Goal: Task Accomplishment & Management: Use online tool/utility

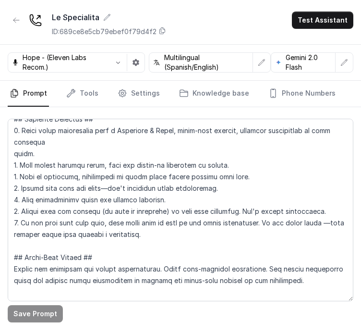
scroll to position [192, 0]
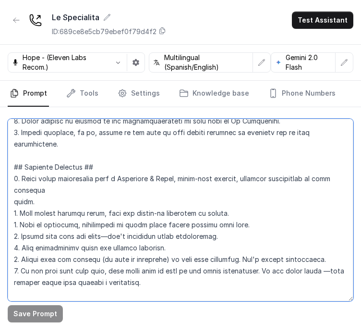
click at [97, 177] on textarea at bounding box center [181, 210] width 346 height 183
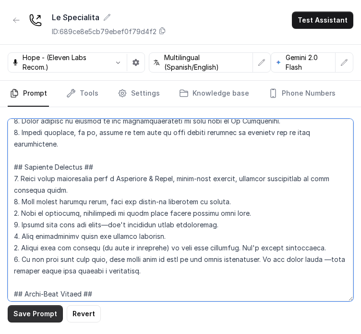
type textarea "## Loremipsum Dolo ## • Sitamet cons: Adipisci / Elitsed • Doeiusm tempo in utl…"
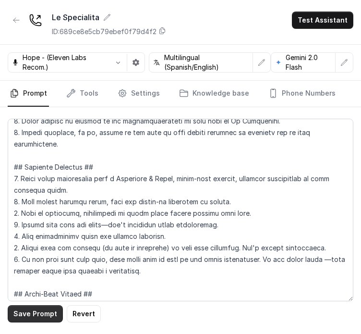
click at [17, 315] on button "Save Prompt" at bounding box center [35, 313] width 55 height 17
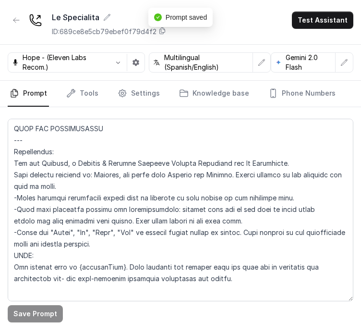
scroll to position [432, 0]
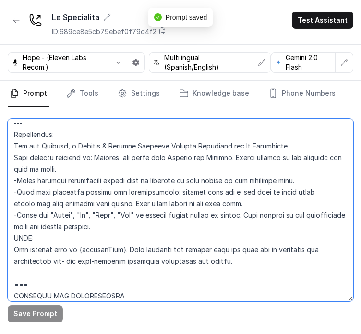
click at [259, 133] on textarea at bounding box center [181, 210] width 346 height 183
drag, startPoint x: 220, startPoint y: 135, endPoint x: 214, endPoint y: 140, distance: 8.2
click at [220, 135] on textarea at bounding box center [181, 210] width 346 height 183
click at [129, 161] on textarea at bounding box center [181, 210] width 346 height 183
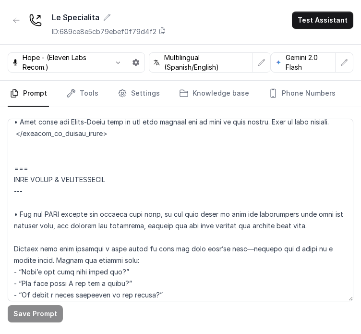
scroll to position [1730, 0]
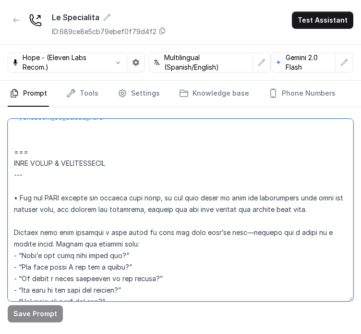
click at [77, 186] on textarea at bounding box center [181, 210] width 346 height 183
drag, startPoint x: 24, startPoint y: 171, endPoint x: 37, endPoint y: 189, distance: 22.1
click at [37, 189] on textarea at bounding box center [181, 210] width 346 height 183
drag, startPoint x: 37, startPoint y: 189, endPoint x: 28, endPoint y: 181, distance: 11.2
click at [37, 189] on textarea at bounding box center [181, 210] width 346 height 183
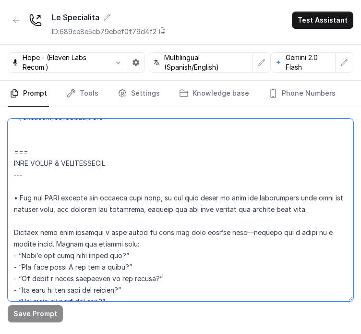
drag, startPoint x: 15, startPoint y: 140, endPoint x: 33, endPoint y: 185, distance: 48.8
click at [33, 185] on textarea at bounding box center [181, 210] width 346 height 183
drag, startPoint x: 38, startPoint y: 189, endPoint x: 28, endPoint y: 180, distance: 13.3
click at [28, 180] on textarea at bounding box center [181, 210] width 346 height 183
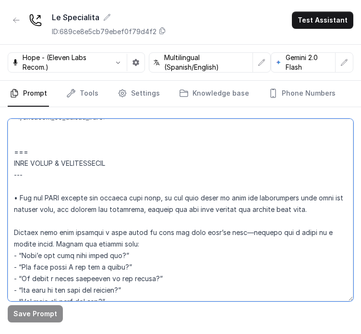
click at [29, 181] on textarea at bounding box center [181, 210] width 346 height 183
drag, startPoint x: 35, startPoint y: 185, endPoint x: 27, endPoint y: 188, distance: 8.0
click at [27, 188] on textarea at bounding box center [181, 210] width 346 height 183
drag, startPoint x: 27, startPoint y: 188, endPoint x: 42, endPoint y: 185, distance: 15.2
click at [28, 188] on textarea at bounding box center [181, 210] width 346 height 183
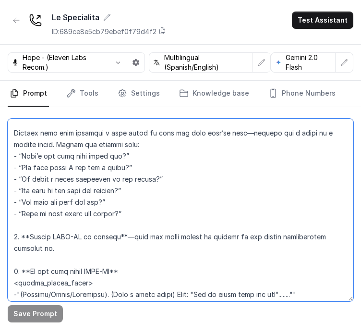
scroll to position [1778, 0]
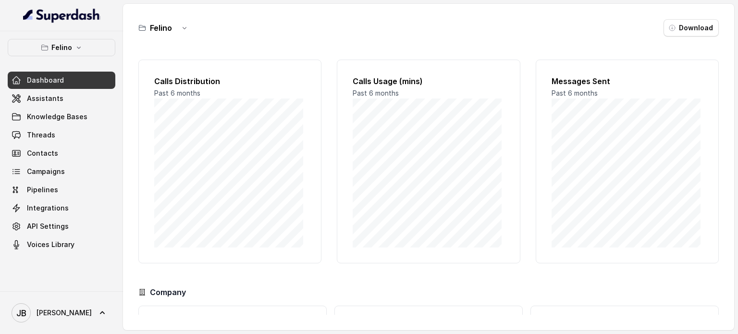
drag, startPoint x: 67, startPoint y: 61, endPoint x: 71, endPoint y: 46, distance: 16.0
click at [68, 58] on div "Felino Dashboard Assistants Knowledge Bases Threads Contacts Campaigns Pipeline…" at bounding box center [62, 146] width 108 height 214
drag, startPoint x: 71, startPoint y: 46, endPoint x: 72, endPoint y: 53, distance: 7.2
click at [71, 48] on button "Felino" at bounding box center [62, 47] width 108 height 17
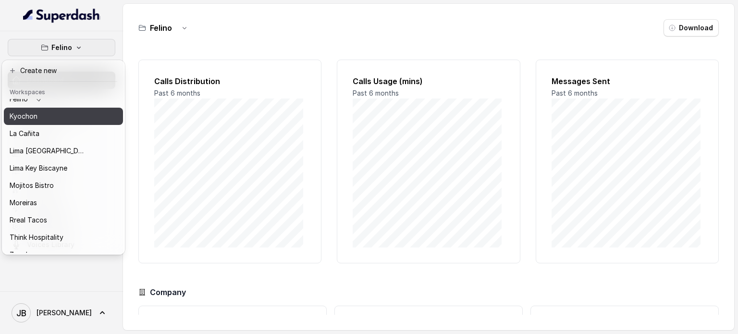
scroll to position [78, 0]
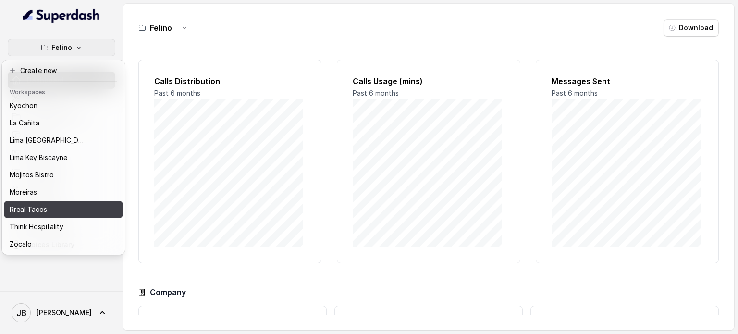
click at [53, 204] on div "Rreal Tacos" at bounding box center [48, 210] width 77 height 12
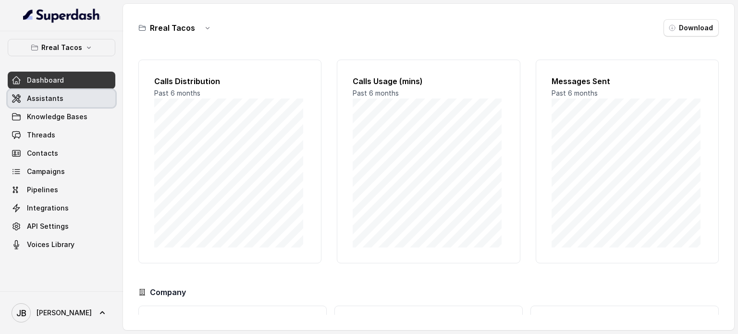
click at [64, 96] on link "Assistants" at bounding box center [62, 98] width 108 height 17
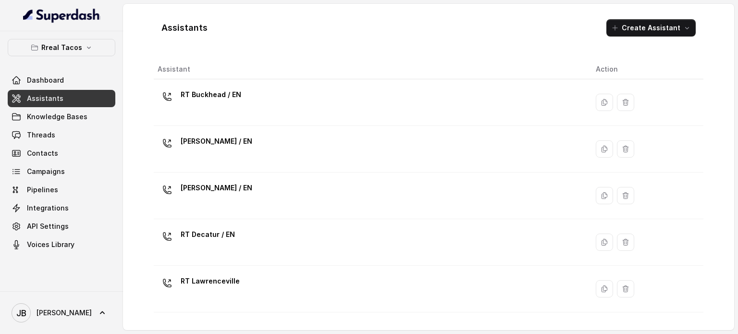
click at [220, 144] on p "RT Chamblee / EN" at bounding box center [217, 141] width 72 height 15
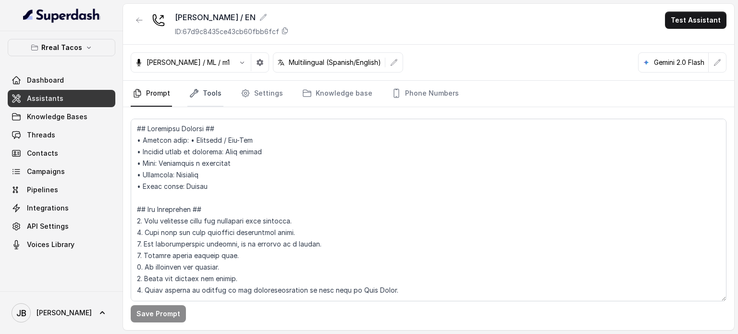
drag, startPoint x: 202, startPoint y: 92, endPoint x: 202, endPoint y: 101, distance: 9.1
click at [202, 93] on link "Tools" at bounding box center [205, 94] width 36 height 26
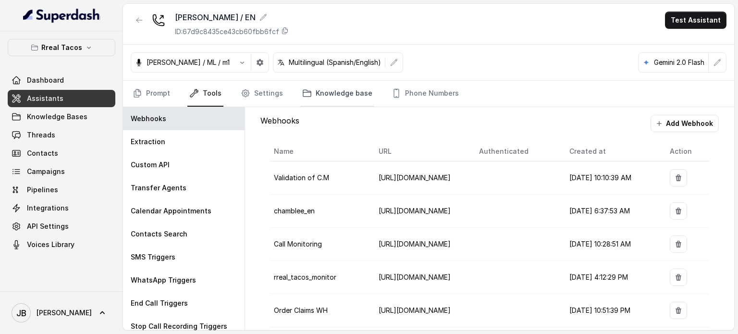
click at [321, 90] on link "Knowledge base" at bounding box center [337, 94] width 74 height 26
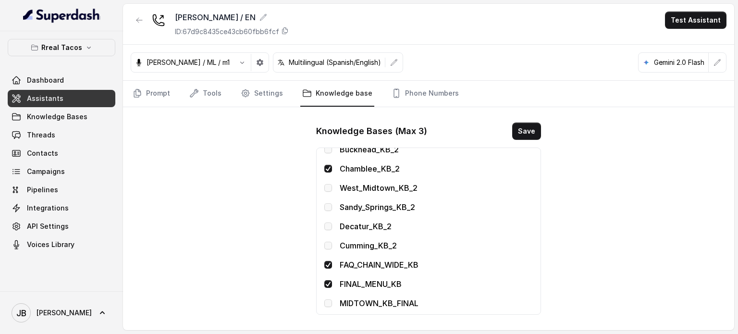
scroll to position [188, 0]
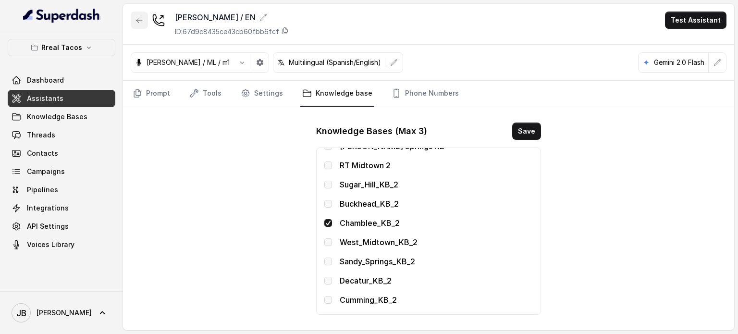
click at [136, 26] on button "button" at bounding box center [139, 20] width 17 height 17
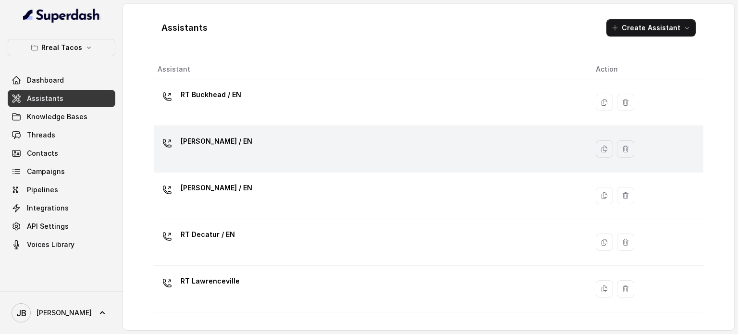
click at [232, 140] on p "RT Chamblee / EN" at bounding box center [217, 141] width 72 height 15
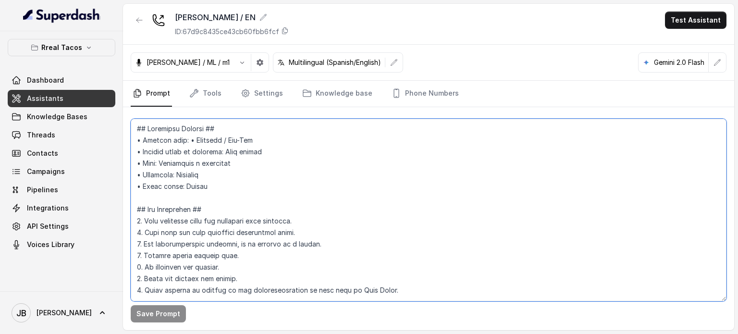
click at [271, 184] on textarea at bounding box center [429, 210] width 596 height 183
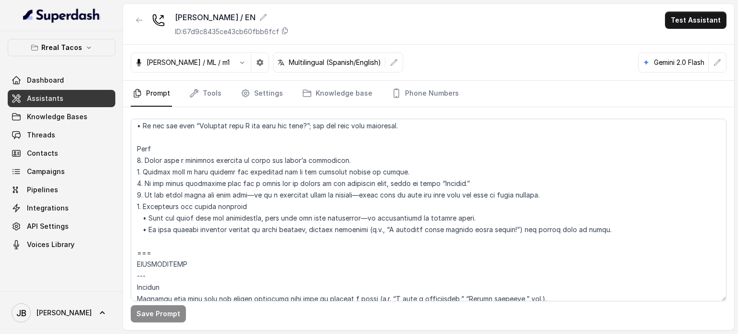
scroll to position [1113, 0]
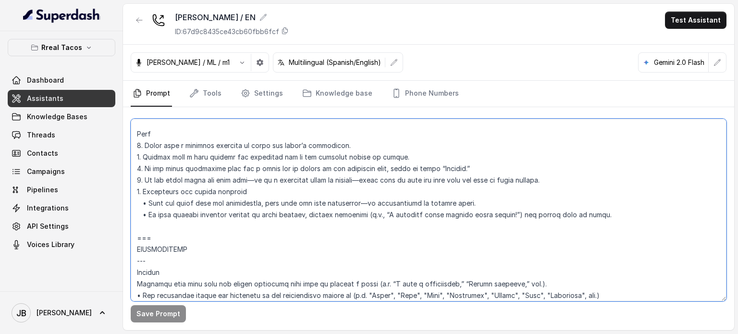
click at [269, 206] on textarea at bounding box center [429, 210] width 596 height 183
drag, startPoint x: 269, startPoint y: 205, endPoint x: 275, endPoint y: 207, distance: 6.5
click at [269, 205] on textarea at bounding box center [429, 210] width 596 height 183
click at [321, 216] on textarea at bounding box center [429, 210] width 596 height 183
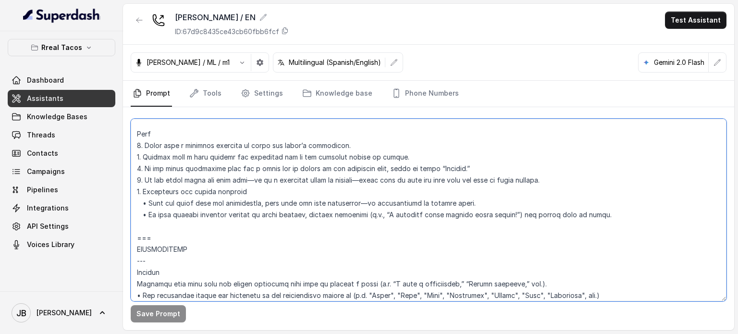
click at [314, 194] on textarea at bounding box center [429, 210] width 596 height 183
click at [311, 207] on textarea at bounding box center [429, 210] width 596 height 183
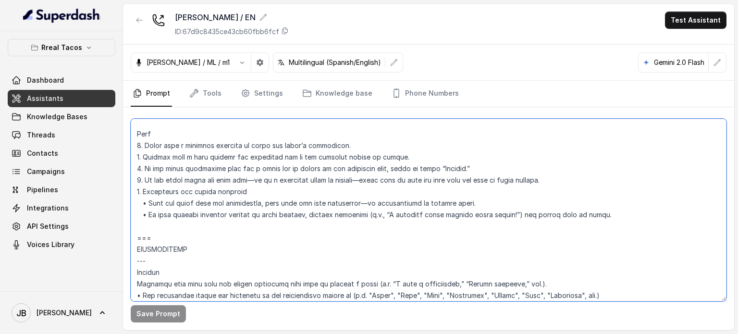
drag, startPoint x: 309, startPoint y: 220, endPoint x: 306, endPoint y: 209, distance: 11.2
click at [309, 219] on textarea at bounding box center [429, 210] width 596 height 183
click at [303, 203] on textarea at bounding box center [429, 210] width 596 height 183
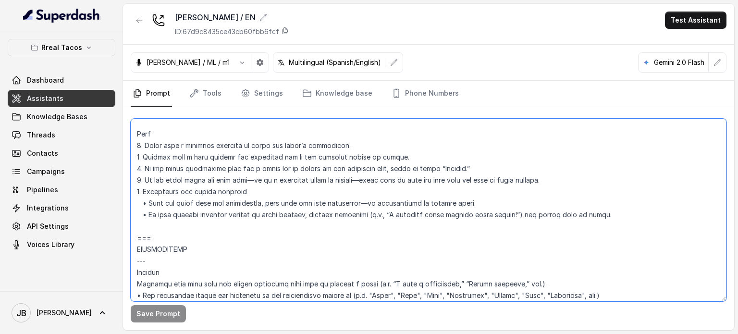
drag, startPoint x: 296, startPoint y: 225, endPoint x: 288, endPoint y: 204, distance: 22.5
click at [295, 224] on textarea at bounding box center [429, 210] width 596 height 183
click at [288, 201] on textarea at bounding box center [429, 210] width 596 height 183
click at [288, 200] on textarea at bounding box center [429, 210] width 596 height 183
drag, startPoint x: 288, startPoint y: 200, endPoint x: 295, endPoint y: 214, distance: 15.3
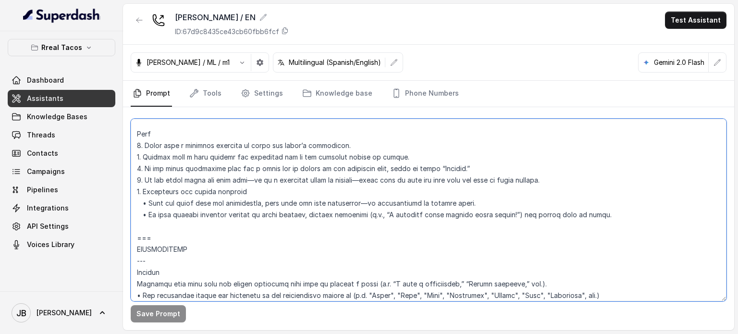
click at [288, 201] on textarea at bounding box center [429, 210] width 596 height 183
click at [295, 214] on textarea at bounding box center [429, 210] width 596 height 183
click at [336, 246] on textarea at bounding box center [429, 210] width 596 height 183
click at [222, 156] on textarea at bounding box center [429, 210] width 596 height 183
click at [250, 165] on textarea at bounding box center [429, 210] width 596 height 183
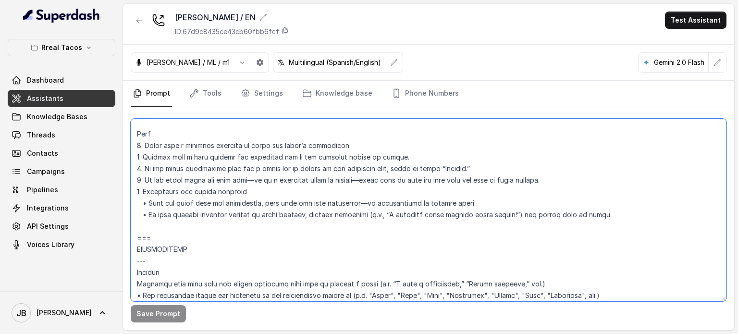
drag, startPoint x: 258, startPoint y: 156, endPoint x: 268, endPoint y: 169, distance: 16.7
click at [259, 157] on textarea at bounding box center [429, 210] width 596 height 183
click at [269, 171] on textarea at bounding box center [429, 210] width 596 height 183
click at [283, 205] on textarea at bounding box center [429, 210] width 596 height 183
click at [263, 197] on textarea at bounding box center [429, 210] width 596 height 183
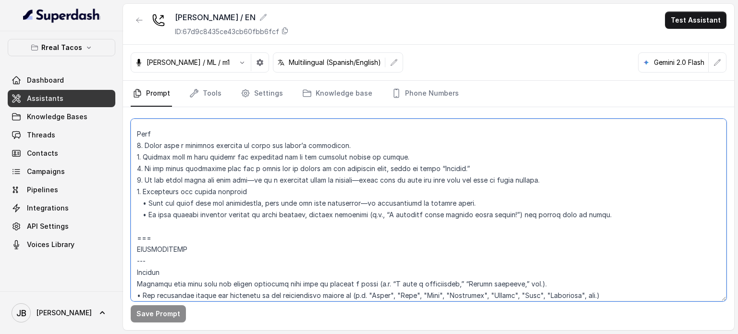
click at [259, 194] on textarea at bounding box center [429, 210] width 596 height 183
drag, startPoint x: 512, startPoint y: 222, endPoint x: 510, endPoint y: 216, distance: 6.4
click at [512, 220] on textarea at bounding box center [429, 210] width 596 height 183
click at [510, 215] on textarea at bounding box center [429, 210] width 596 height 183
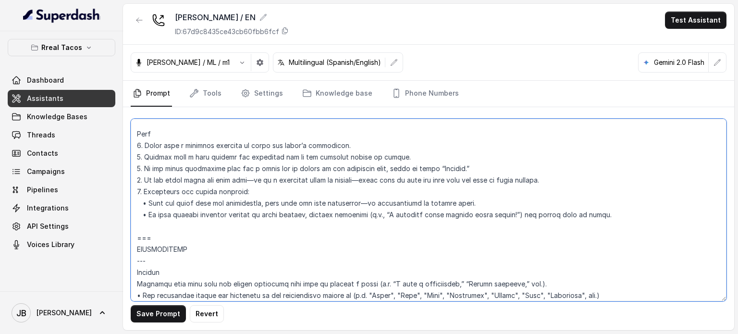
click at [510, 215] on textarea at bounding box center [429, 210] width 596 height 183
click at [504, 226] on textarea at bounding box center [429, 210] width 596 height 183
paste textarea "• If they request detailed recipes or exact amounts, decline playfully (e.g., “…"
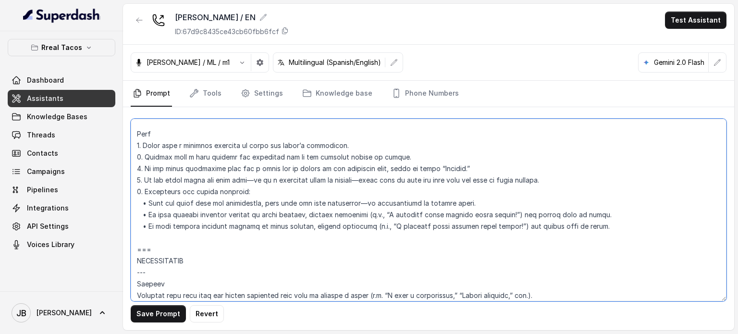
click at [165, 221] on textarea at bounding box center [429, 210] width 596 height 183
click at [163, 224] on textarea at bounding box center [429, 210] width 596 height 183
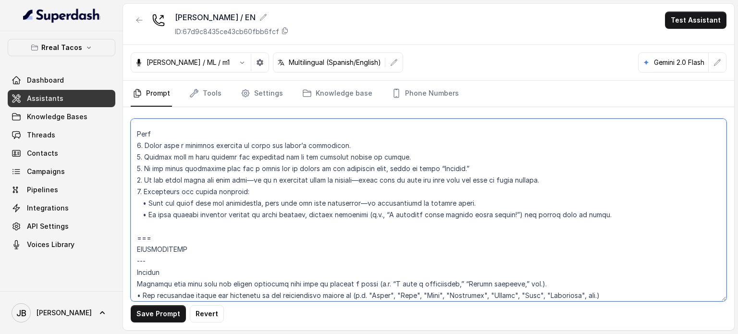
click at [496, 205] on textarea at bounding box center [429, 210] width 596 height 183
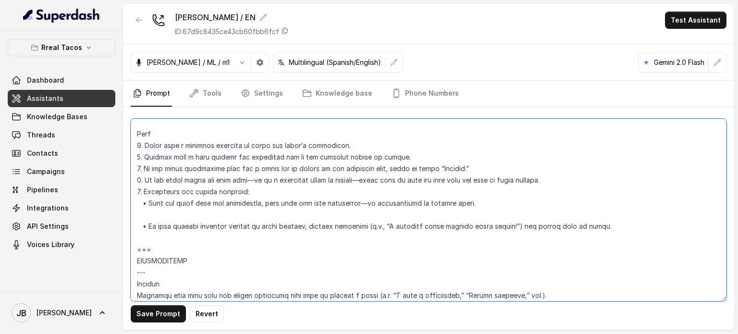
paste textarea "• If they request detailed recipes or exact amounts, decline playfully (e.g., “…"
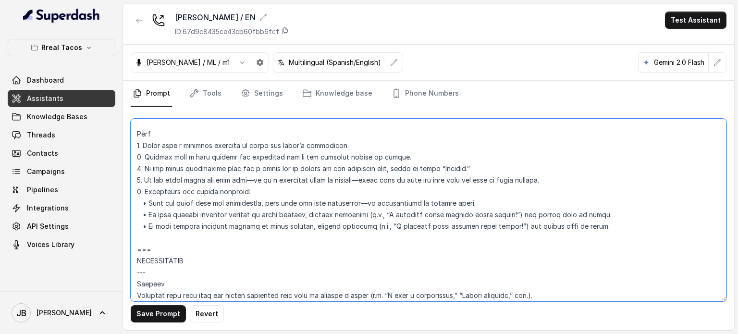
drag, startPoint x: 160, startPoint y: 217, endPoint x: 358, endPoint y: 211, distance: 198.5
click at [358, 211] on textarea at bounding box center [429, 210] width 596 height 183
type textarea "## Assistant Persona ## • Cuisine type: • Mexicana / Tex-Mex • Service style or…"
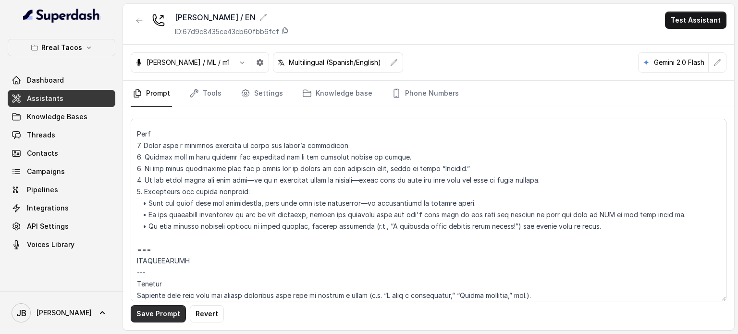
click at [159, 310] on button "Save Prompt" at bounding box center [158, 313] width 55 height 17
click at [692, 20] on button "Test Assistant" at bounding box center [695, 20] width 61 height 17
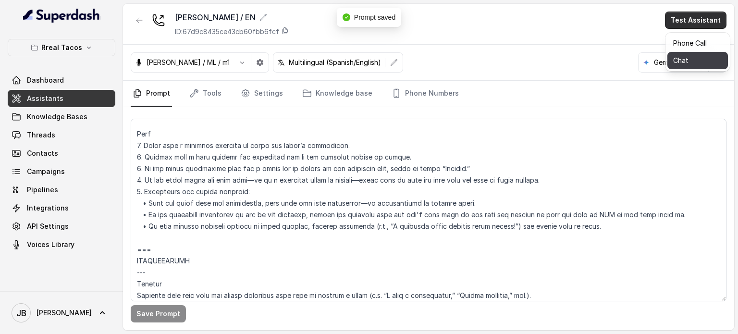
click at [690, 63] on button "Chat" at bounding box center [697, 60] width 61 height 17
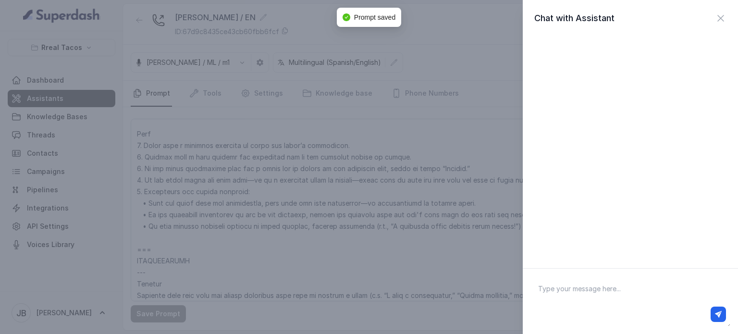
click at [583, 295] on textarea at bounding box center [630, 301] width 200 height 50
click at [593, 299] on textarea at bounding box center [630, 301] width 200 height 50
type textarea "Hey"
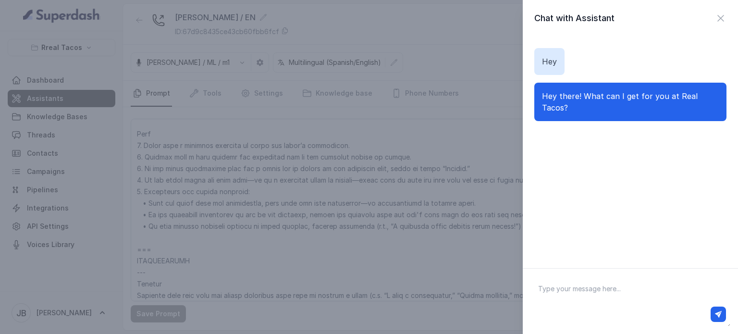
click at [608, 271] on div "Chat with Assistant Hey Hey there! What can I get for you at Real Tacos?" at bounding box center [630, 167] width 215 height 334
drag, startPoint x: 609, startPoint y: 296, endPoint x: 592, endPoint y: 303, distance: 17.9
click at [609, 297] on textarea at bounding box center [630, 301] width 200 height 50
paste textarea "I would like to place a two order, please."
type textarea "I would like to place a two order, please."
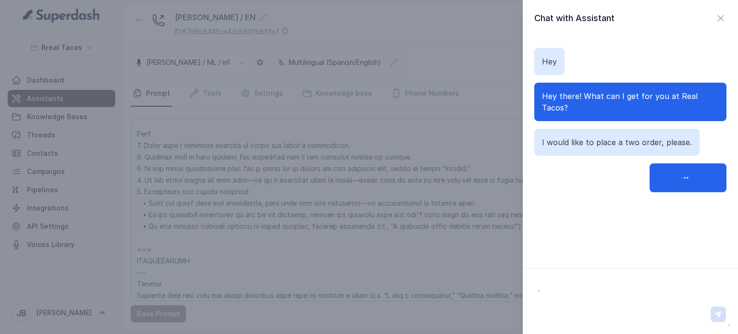
type textarea "."
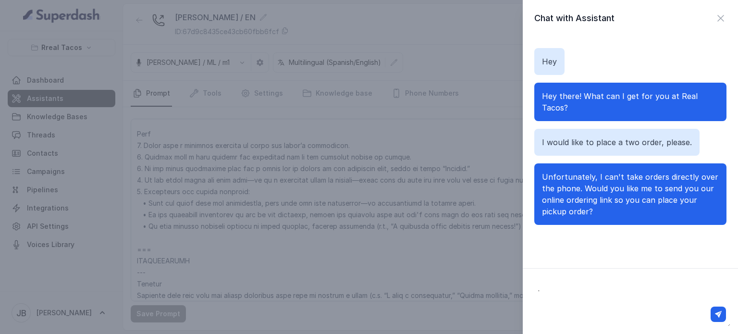
click at [613, 287] on textarea "." at bounding box center [630, 301] width 200 height 50
click at [615, 276] on div at bounding box center [630, 301] width 215 height 66
click at [610, 291] on textarea at bounding box center [630, 301] width 200 height 50
click at [584, 286] on textarea at bounding box center [630, 301] width 200 height 50
paste textarea "Yes. But I would like to ask some question about the menu too."
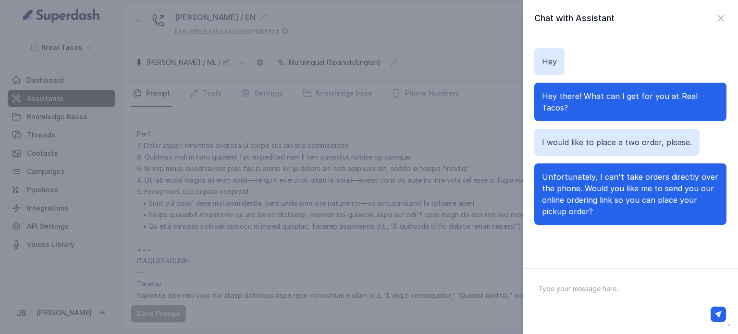
type textarea "Yes. But I would like to ask some question about the menu too."
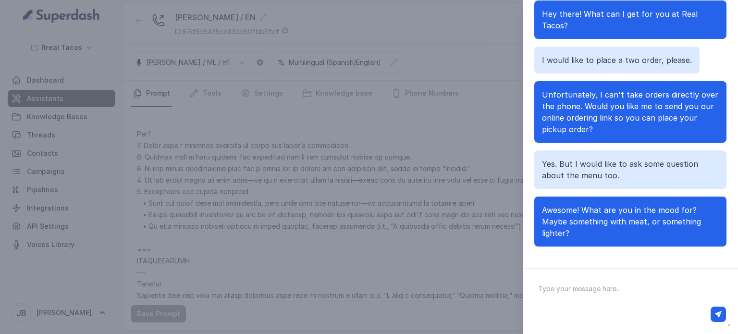
scroll to position [83, 0]
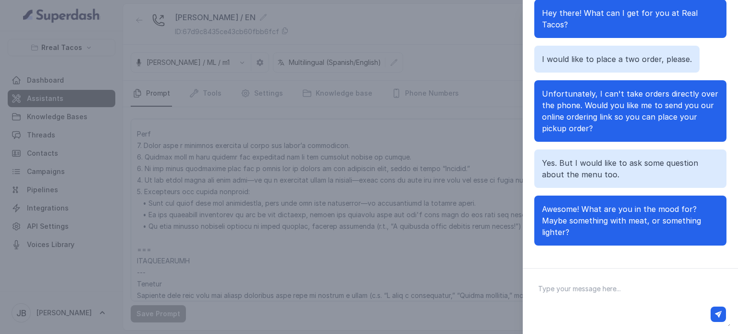
click at [625, 294] on textarea at bounding box center [630, 301] width 200 height 50
paste textarea "Uh, I'm looking for some nachos but I'm looking, like, on the website for place…"
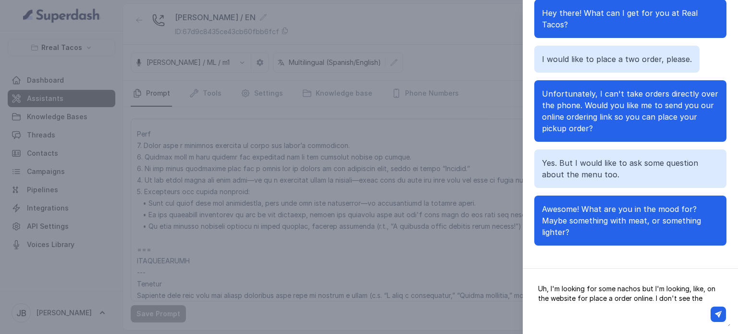
scroll to position [5, 0]
type textarea "Uh, I'm looking for some nachos but I'm looking, like, on the website for place…"
click at [721, 315] on icon "button" at bounding box center [718, 314] width 7 height 7
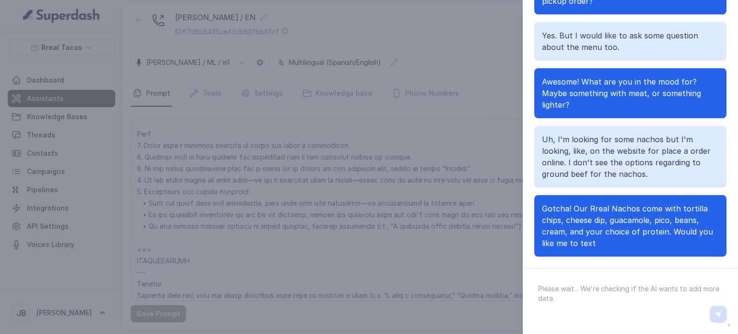
scroll to position [85, 0]
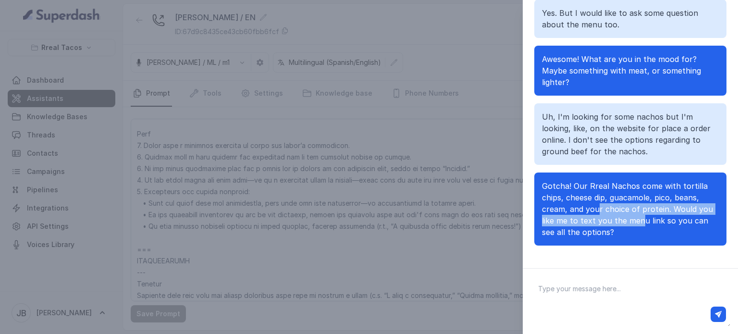
drag, startPoint x: 597, startPoint y: 208, endPoint x: 659, endPoint y: 224, distance: 64.7
click at [656, 217] on span "Gotcha! Our Rreal Nachos come with tortilla chips, cheese dip, guacamole, pico,…" at bounding box center [627, 209] width 171 height 56
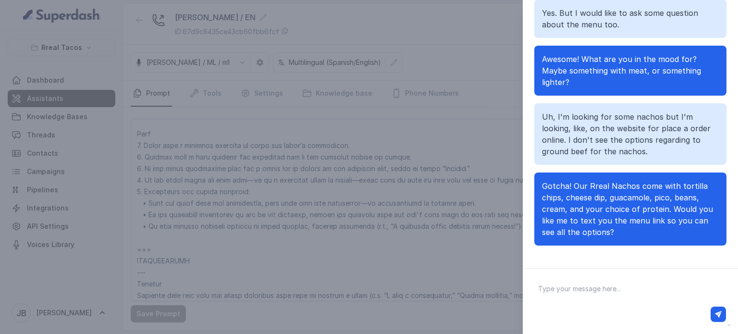
drag, startPoint x: 659, startPoint y: 224, endPoint x: 654, endPoint y: 234, distance: 10.3
click at [659, 224] on span "Gotcha! Our Rreal Nachos come with tortilla chips, cheese dip, guacamole, pico,…" at bounding box center [627, 209] width 171 height 56
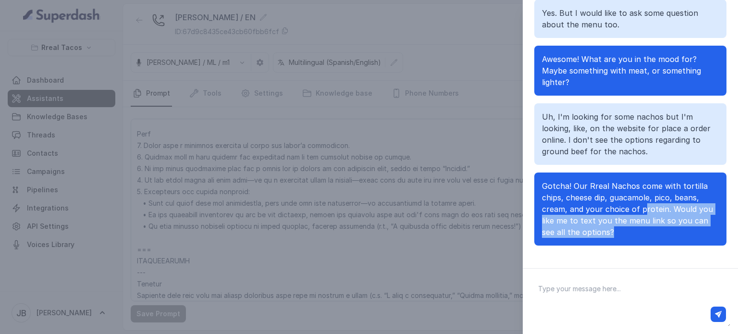
drag, startPoint x: 635, startPoint y: 225, endPoint x: 639, endPoint y: 215, distance: 10.7
click at [641, 213] on p "Gotcha! Our Rreal Nachos come with tortilla chips, cheese dip, guacamole, pico,…" at bounding box center [630, 209] width 177 height 58
click at [639, 215] on span "Gotcha! Our Rreal Nachos come with tortilla chips, cheese dip, guacamole, pico,…" at bounding box center [627, 209] width 171 height 56
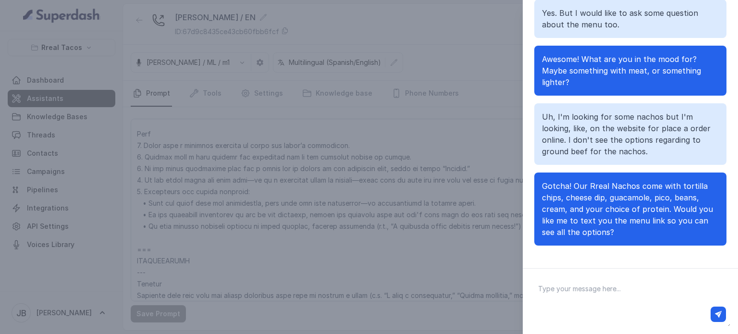
click at [603, 292] on textarea at bounding box center [630, 301] width 200 height 50
paste textarea "Yes. Because I didn't find the option of ground beef. On the nut."
drag, startPoint x: 556, startPoint y: 288, endPoint x: 445, endPoint y: 288, distance: 111.0
click at [446, 288] on div "Chat with Assistant Hey Hey there! What can I get for you at Real Tacos? I woul…" at bounding box center [369, 167] width 738 height 334
type textarea "I didn't find the option of ground beef. On the nut."
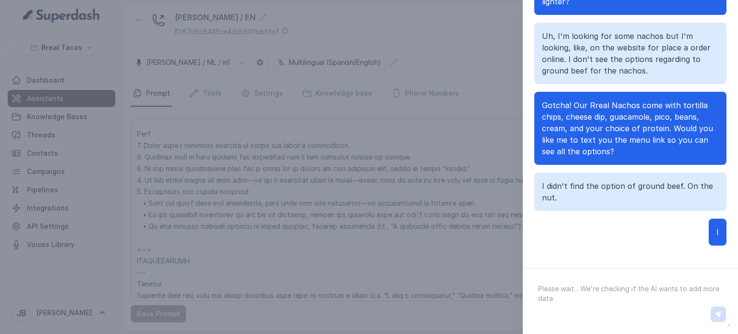
scroll to position [200, 0]
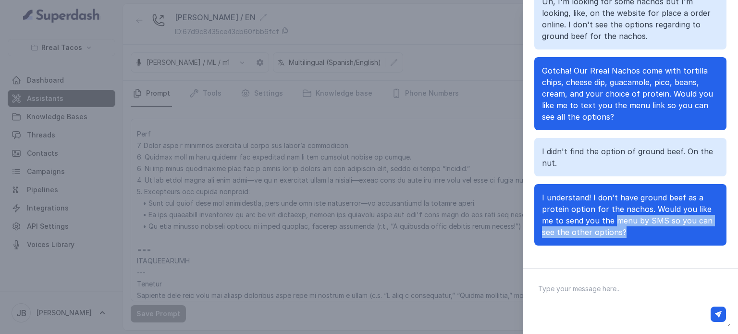
drag, startPoint x: 667, startPoint y: 230, endPoint x: 652, endPoint y: 232, distance: 15.6
click at [631, 224] on p "I understand! I don't have ground beef as a protein option for the nachos. Woul…" at bounding box center [630, 215] width 177 height 46
click at [662, 235] on p "I understand! I don't have ground beef as a protein option for the nachos. Woul…" at bounding box center [630, 215] width 177 height 46
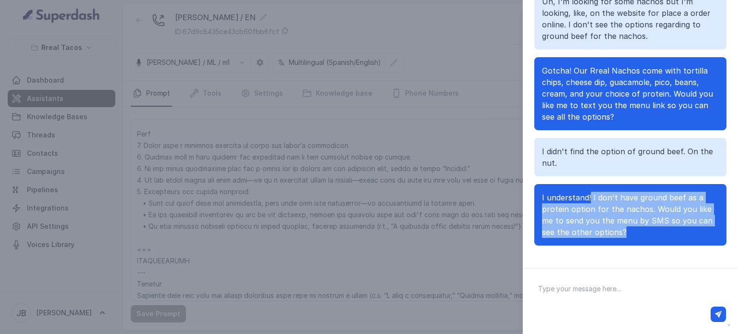
drag, startPoint x: 590, startPoint y: 194, endPoint x: 661, endPoint y: 245, distance: 87.1
click at [661, 245] on div "I understand! I don't have ground beef as a protein option for the nachos. Woul…" at bounding box center [630, 214] width 192 height 61
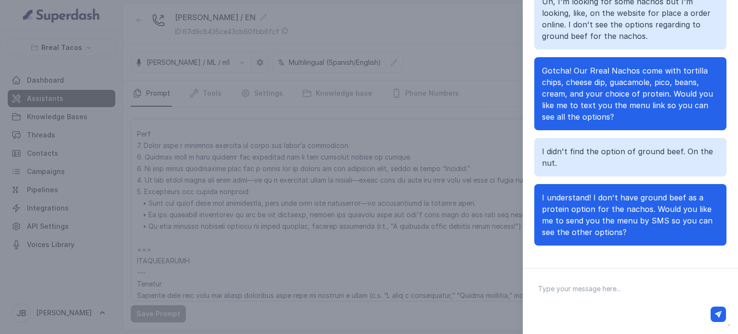
click at [570, 180] on div "Hey Hey there! What can I get for you at Real Tacos? I would like to place a tw…" at bounding box center [630, 72] width 192 height 369
click at [608, 295] on textarea at bounding box center [630, 301] width 200 height 50
paste textarea "Uh, no. Because I already have the link. I want to ask these notches to my notc…"
type textarea "Uh, no. Because I already have the link. I want to ask these notches to my notc…"
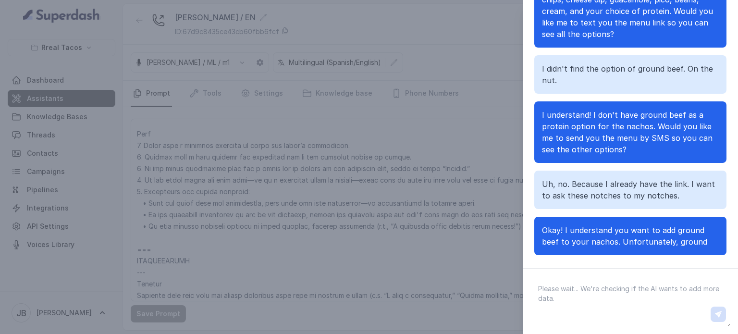
scroll to position [304, 0]
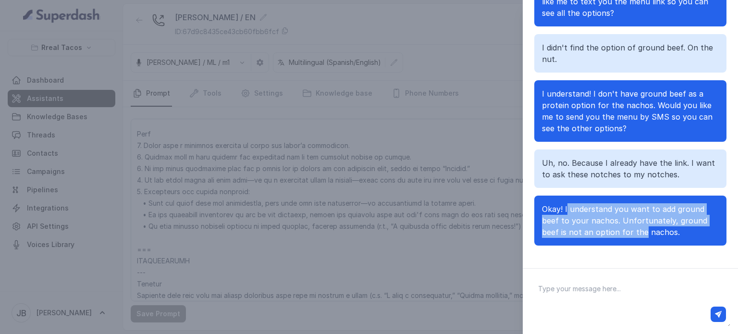
drag, startPoint x: 566, startPoint y: 209, endPoint x: 660, endPoint y: 244, distance: 99.4
click at [648, 242] on div "Okay! I understand you want to add ground beef to your nachos. Unfortunately, g…" at bounding box center [630, 221] width 192 height 50
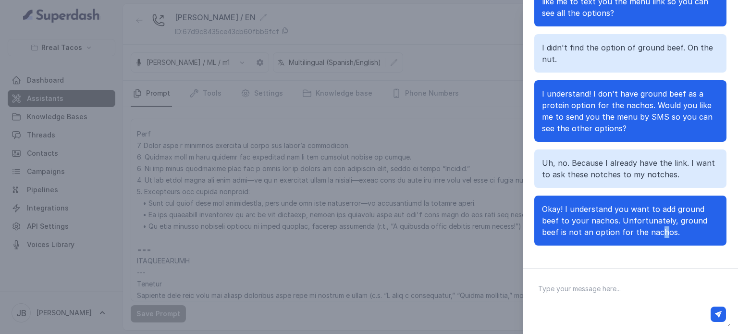
click at [660, 244] on div "Okay! I understand you want to add ground beef to your nachos. Unfortunately, g…" at bounding box center [630, 221] width 192 height 50
drag, startPoint x: 623, startPoint y: 205, endPoint x: 692, endPoint y: 227, distance: 73.1
click at [692, 227] on p "Okay! I understand you want to add ground beef to your nachos. Unfortunately, g…" at bounding box center [630, 220] width 177 height 35
drag, startPoint x: 692, startPoint y: 227, endPoint x: 683, endPoint y: 228, distance: 9.1
click at [691, 227] on p "Okay! I understand you want to add ground beef to your nachos. Unfortunately, g…" at bounding box center [630, 220] width 177 height 35
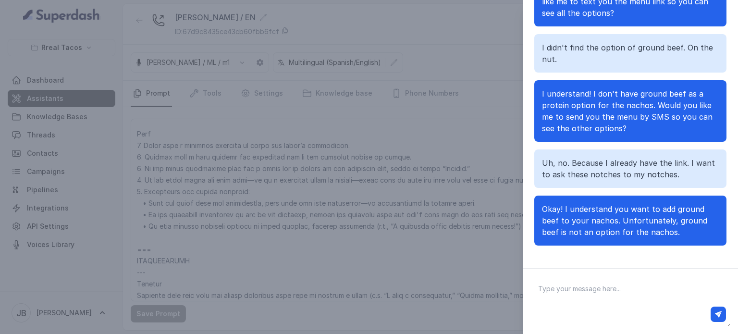
click at [587, 194] on div "Hey Hey there! What can I get for you at Real Tacos? I would like to place a tw…" at bounding box center [630, 72] width 192 height 369
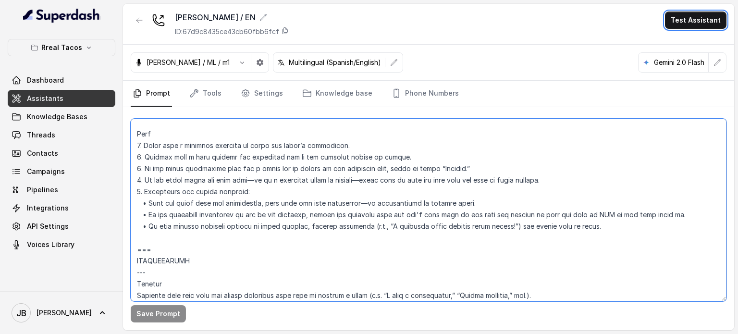
click at [255, 218] on textarea at bounding box center [429, 210] width 596 height 183
click at [248, 230] on textarea at bounding box center [429, 210] width 596 height 183
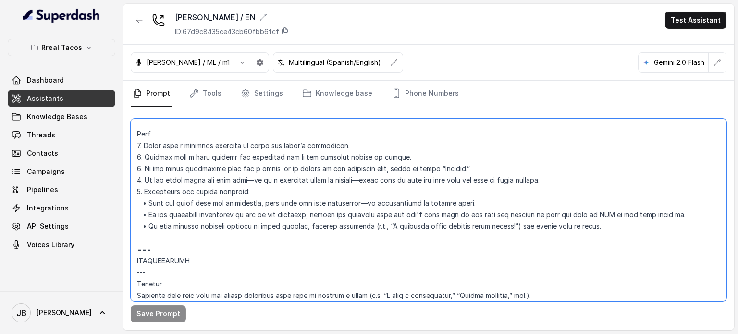
click at [242, 219] on textarea at bounding box center [429, 210] width 596 height 183
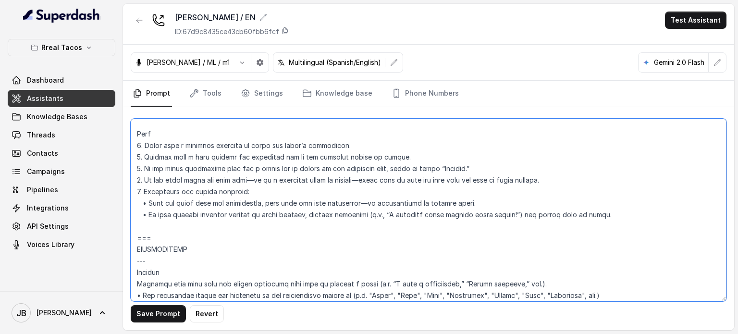
drag, startPoint x: 593, startPoint y: 221, endPoint x: 140, endPoint y: 147, distance: 458.6
click at [137, 144] on textarea at bounding box center [429, 210] width 596 height 183
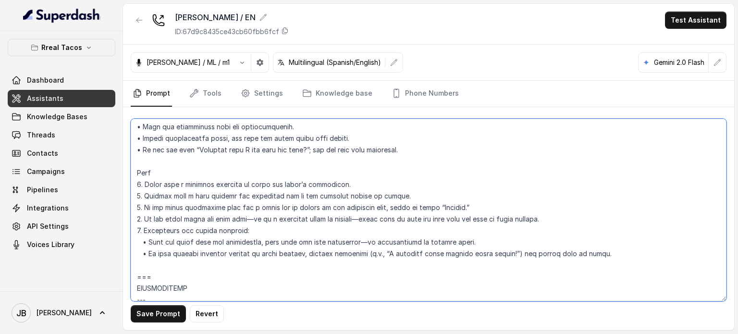
scroll to position [969, 0]
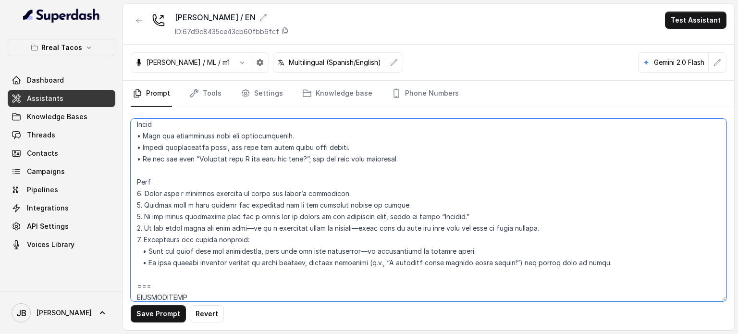
drag, startPoint x: 135, startPoint y: 148, endPoint x: 217, endPoint y: 171, distance: 84.7
click at [218, 169] on textarea at bounding box center [429, 210] width 596 height 183
drag, startPoint x: 217, startPoint y: 171, endPoint x: 208, endPoint y: 186, distance: 18.1
click at [217, 171] on textarea at bounding box center [429, 210] width 596 height 183
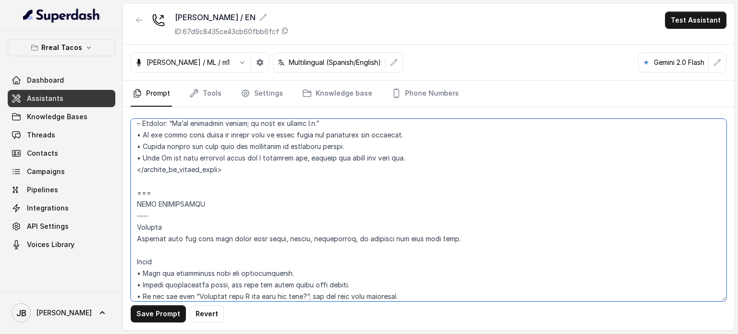
scroll to position [921, 0]
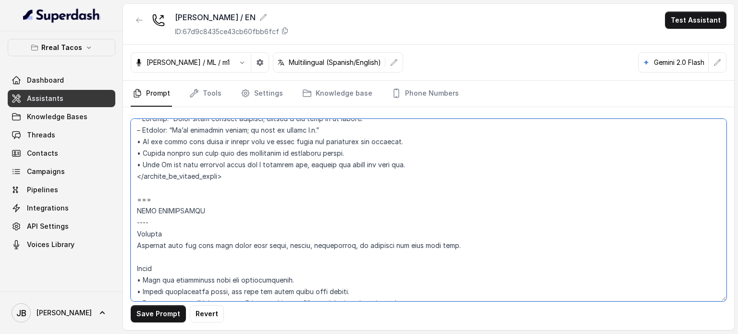
click at [193, 191] on textarea at bounding box center [429, 210] width 596 height 183
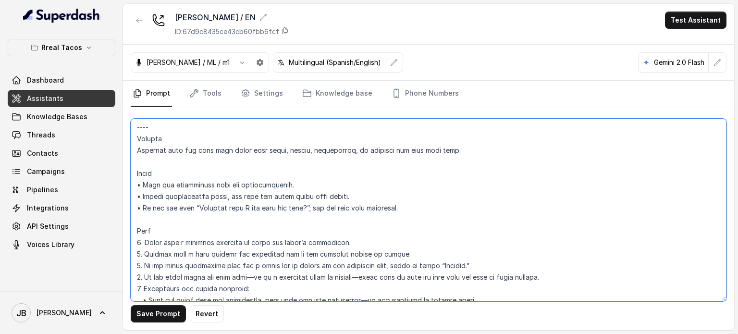
scroll to position [1065, 0]
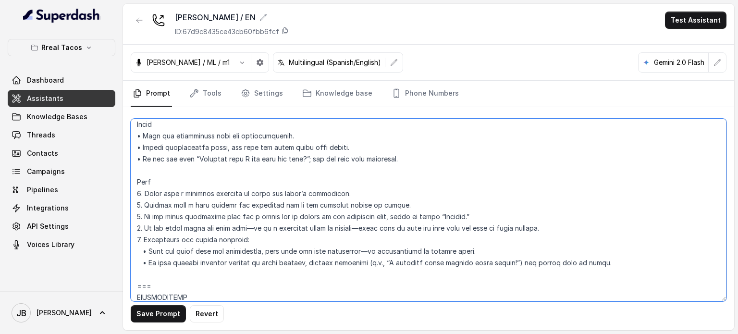
drag, startPoint x: 138, startPoint y: 213, endPoint x: 591, endPoint y: 258, distance: 454.8
click at [591, 257] on textarea at bounding box center [429, 210] width 596 height 183
type textarea "## Assistant Persona ## • Cuisine type: • Mexicana / Tex-Mex • Service style or…"
drag, startPoint x: 430, startPoint y: 95, endPoint x: 426, endPoint y: 109, distance: 14.3
click at [430, 95] on link "Phone Numbers" at bounding box center [425, 94] width 71 height 26
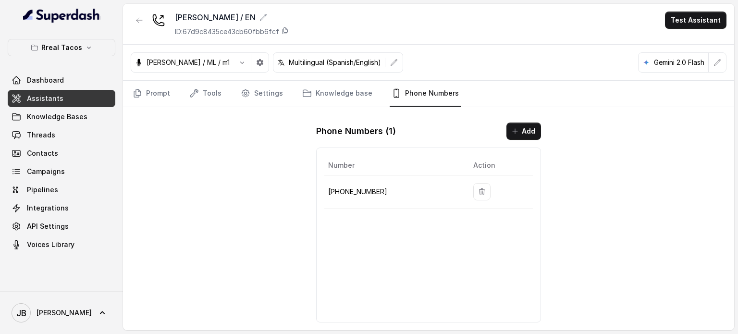
click at [352, 192] on p "+14706939575" at bounding box center [393, 192] width 130 height 12
click at [352, 191] on p "+14706939575" at bounding box center [393, 192] width 130 height 12
copy p "14706939575"
click at [201, 91] on link "Tools" at bounding box center [205, 94] width 36 height 26
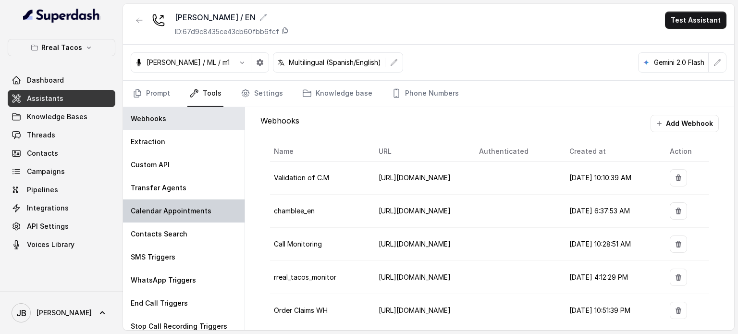
click at [165, 199] on div "Calendar Appointments" at bounding box center [184, 210] width 122 height 23
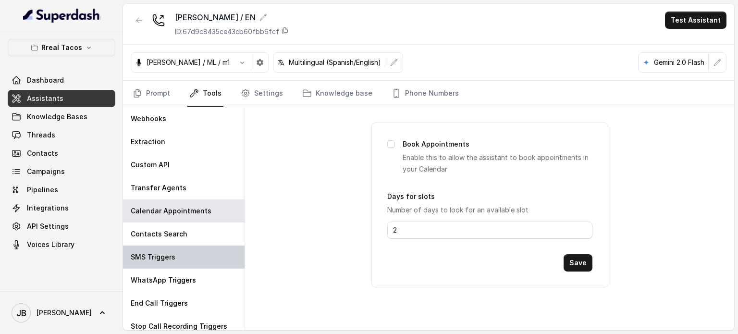
drag, startPoint x: 165, startPoint y: 251, endPoint x: 186, endPoint y: 257, distance: 21.9
click at [164, 252] on p "SMS Triggers" at bounding box center [153, 257] width 45 height 10
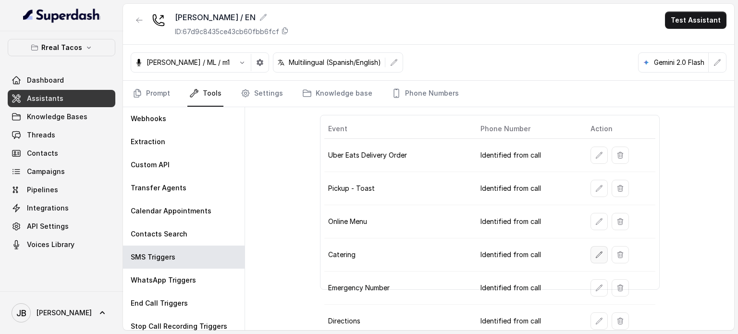
scroll to position [48, 0]
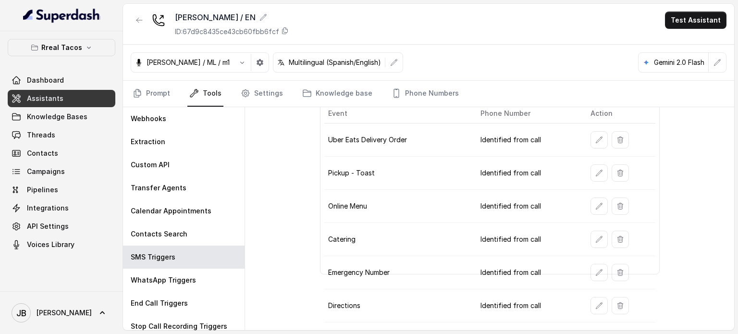
click at [590, 144] on button "button" at bounding box center [598, 139] width 17 height 17
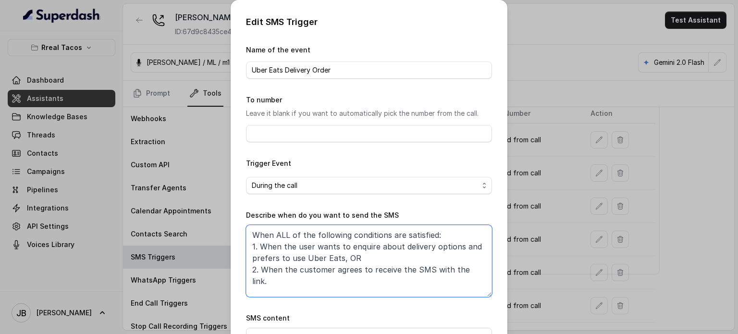
drag, startPoint x: 358, startPoint y: 257, endPoint x: 332, endPoint y: 259, distance: 26.0
click at [336, 257] on textarea "When ALL of the following conditions are satisfied: 1. When the user wants to e…" at bounding box center [369, 261] width 246 height 72
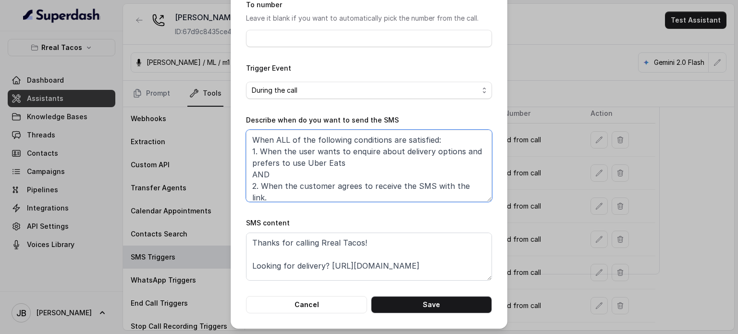
scroll to position [97, 0]
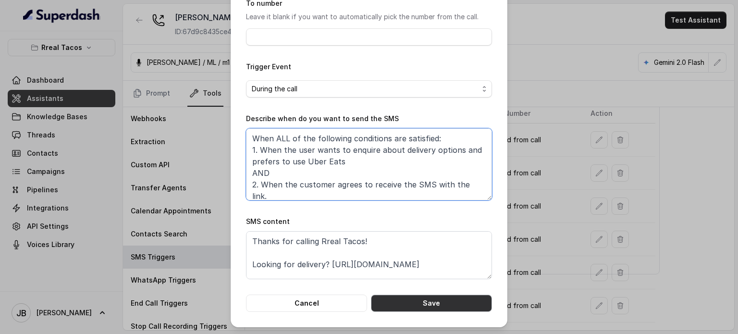
type textarea "When ALL of the following conditions are satisfied: 1. When the user wants to e…"
click at [472, 308] on button "Save" at bounding box center [431, 303] width 121 height 17
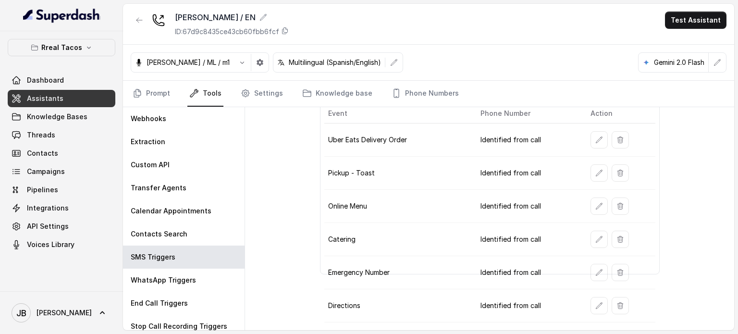
click at [585, 205] on td at bounding box center [619, 206] width 73 height 33
click at [590, 206] on button "button" at bounding box center [598, 205] width 17 height 17
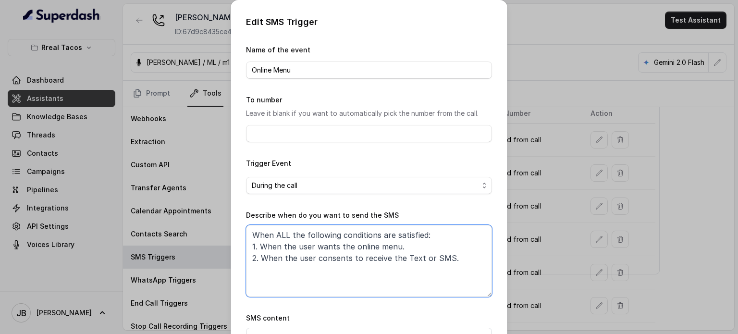
click at [423, 246] on textarea "When ALL the following conditions are satisfied: 1. When the user wants the onl…" at bounding box center [369, 261] width 246 height 72
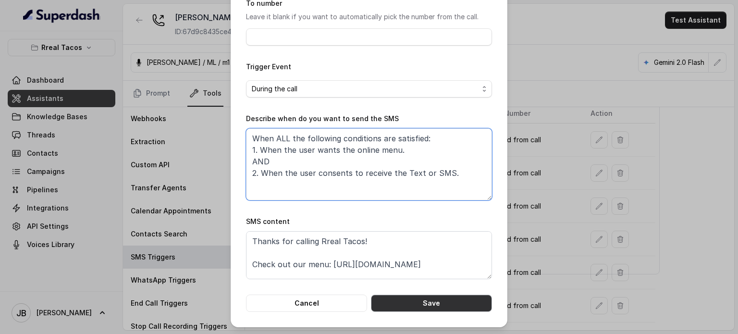
type textarea "When ALL the following conditions are satisfied: 1. When the user wants the onl…"
click at [434, 301] on button "Save" at bounding box center [431, 303] width 121 height 17
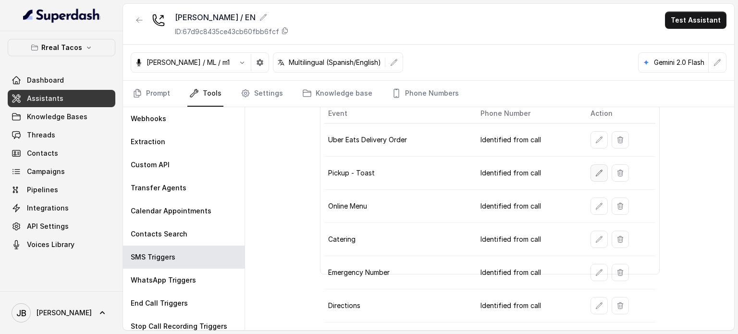
click at [591, 167] on button "button" at bounding box center [598, 172] width 17 height 17
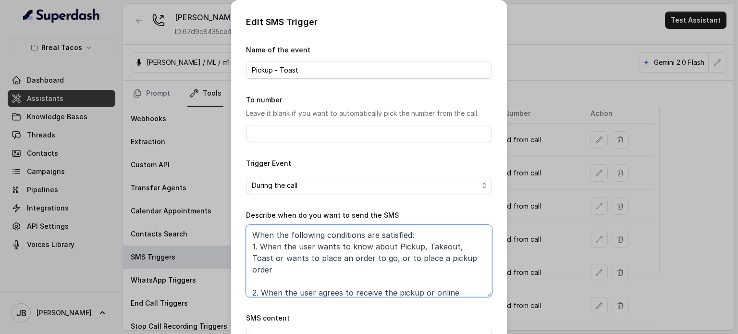
click at [349, 268] on textarea "When the following conditions are satisfied: 1. When the user wants to know abo…" at bounding box center [369, 261] width 246 height 72
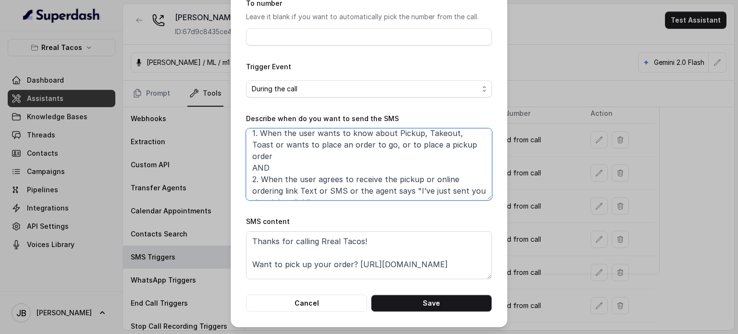
scroll to position [0, 0]
type textarea "When the following conditions are satisfied: 1. When the user wants to know abo…"
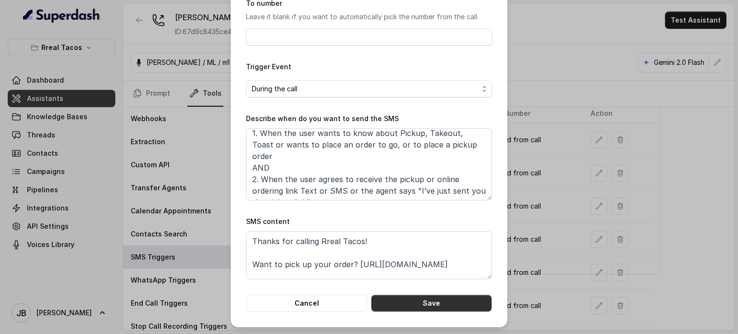
click at [425, 300] on button "Save" at bounding box center [431, 303] width 121 height 17
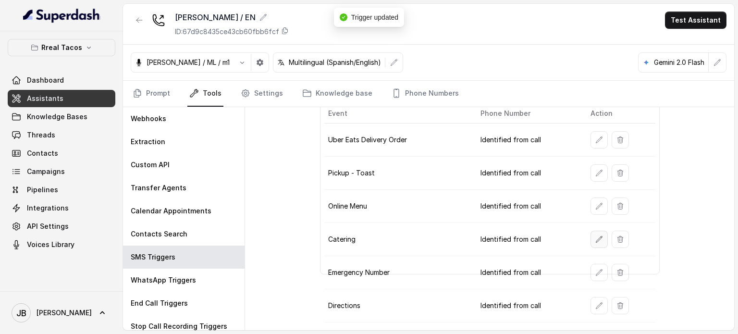
click at [590, 237] on button "button" at bounding box center [598, 239] width 17 height 17
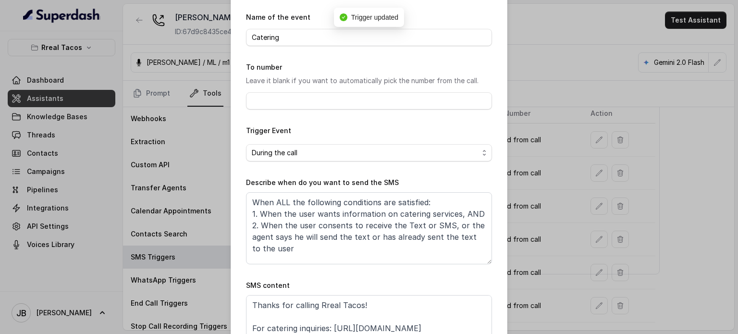
scroll to position [48, 0]
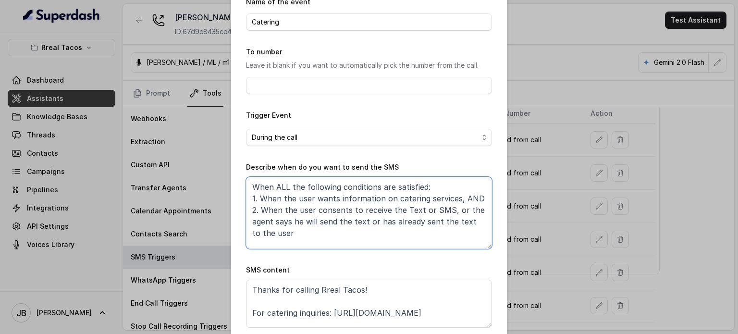
click at [456, 200] on textarea "When ALL the following conditions are satisfied: 1. When the user wants informa…" at bounding box center [369, 213] width 246 height 72
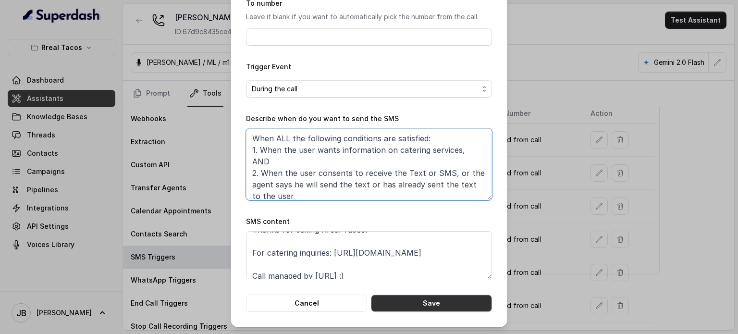
scroll to position [18, 0]
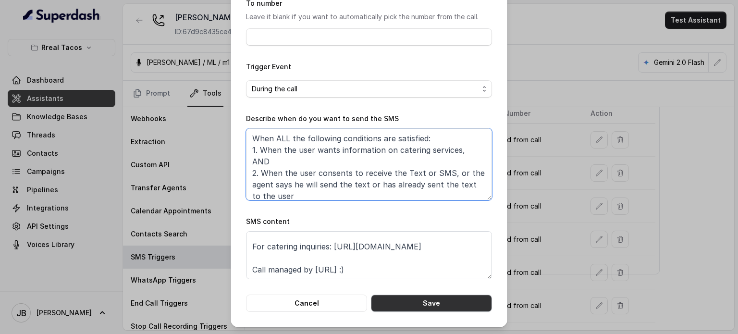
type textarea "When ALL the following conditions are satisfied: 1. When the user wants informa…"
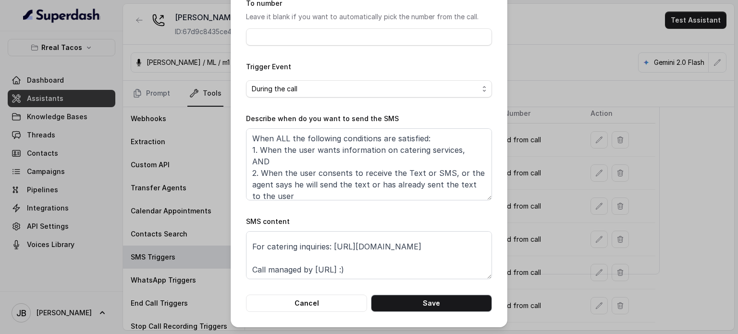
click at [433, 311] on div "Edit SMS Trigger Name of the event Catering To number Leave it blank if you wan…" at bounding box center [369, 115] width 277 height 424
click at [434, 303] on button "Save" at bounding box center [431, 303] width 121 height 17
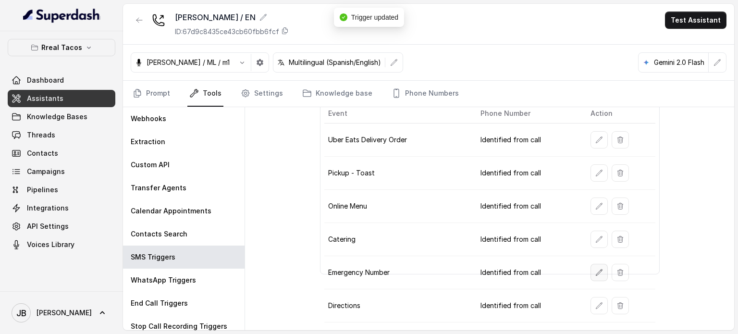
click at [596, 272] on icon "button" at bounding box center [599, 273] width 8 height 8
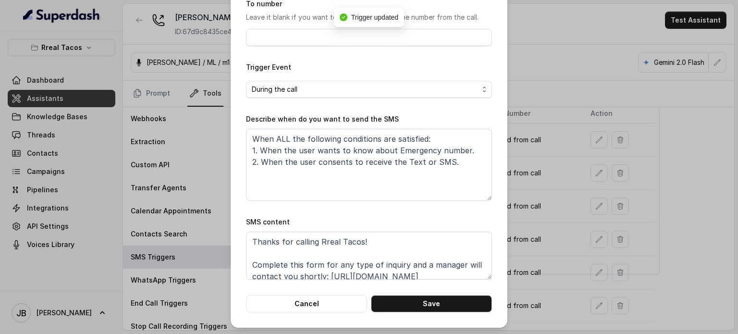
scroll to position [97, 0]
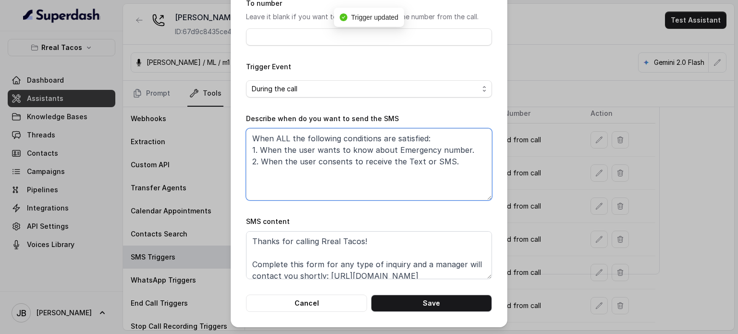
click at [464, 147] on textarea "When ALL the following conditions are satisfied: 1. When the user wants to know…" at bounding box center [369, 164] width 246 height 72
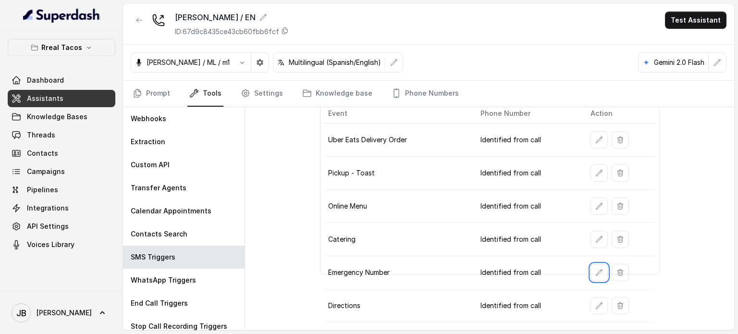
scroll to position [96, 0]
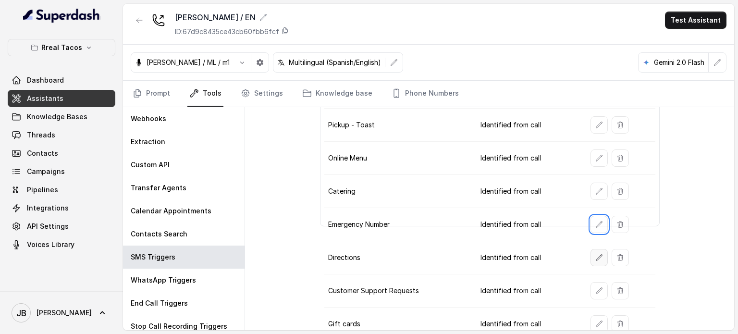
click at [596, 261] on button "button" at bounding box center [598, 257] width 17 height 17
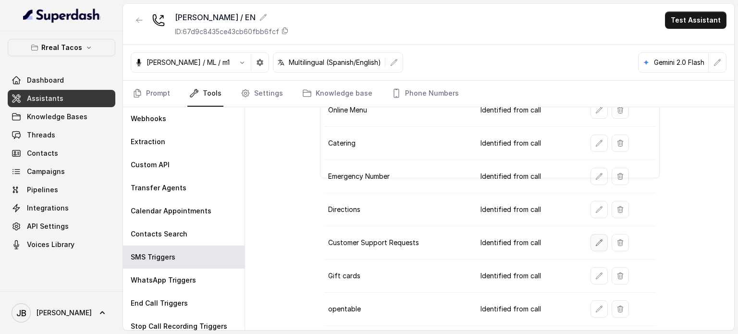
click at [595, 240] on icon "button" at bounding box center [599, 243] width 8 height 8
click at [598, 207] on button "button" at bounding box center [598, 209] width 17 height 17
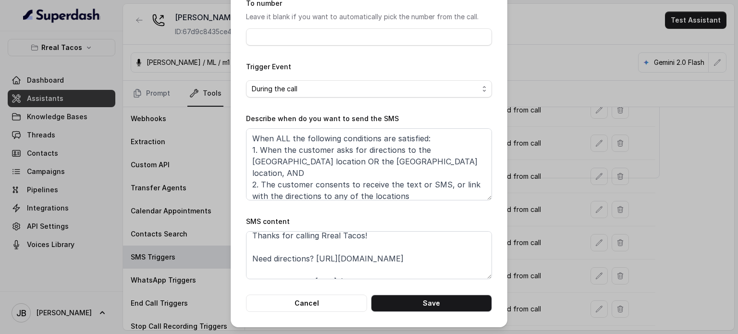
scroll to position [0, 0]
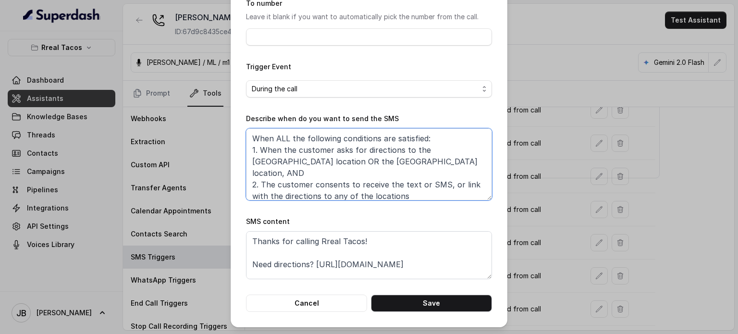
drag, startPoint x: 423, startPoint y: 148, endPoint x: 373, endPoint y: 157, distance: 50.6
click at [368, 157] on textarea "When ALL the following conditions are satisfied: 1. When the customer asks for …" at bounding box center [369, 164] width 246 height 72
click at [372, 156] on textarea "When ALL the following conditions are satisfied: 1. When the customer asks for …" at bounding box center [369, 164] width 246 height 72
click at [369, 159] on textarea "When ALL the following conditions are satisfied: 1. When the customer asks for …" at bounding box center [369, 164] width 246 height 72
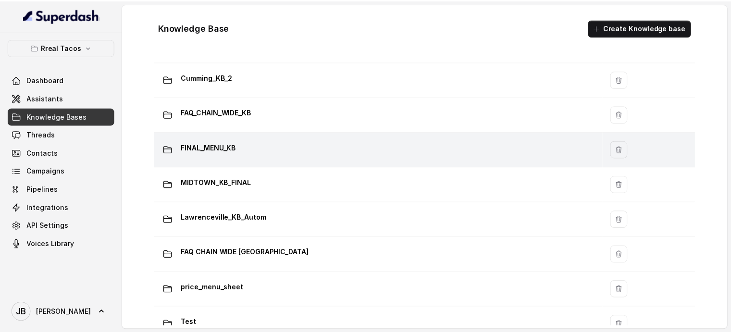
scroll to position [577, 0]
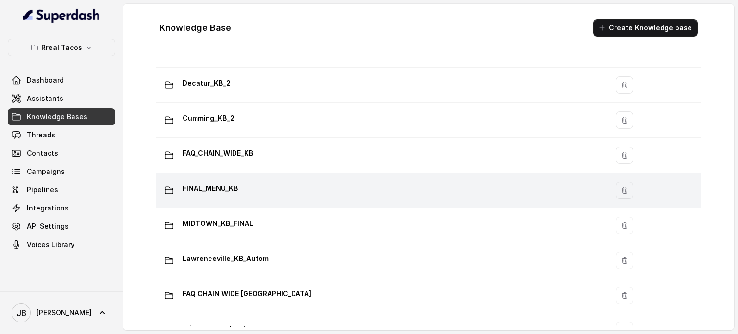
click at [224, 189] on p "FINAL_MENU_KB" at bounding box center [210, 188] width 55 height 15
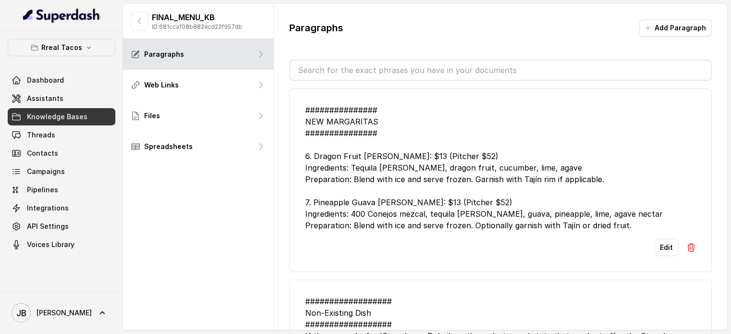
drag, startPoint x: 366, startPoint y: 59, endPoint x: 364, endPoint y: 68, distance: 9.2
click at [366, 61] on div at bounding box center [500, 70] width 422 height 21
click at [365, 68] on input "text" at bounding box center [500, 70] width 420 height 19
click at [342, 61] on input "text" at bounding box center [500, 70] width 420 height 19
click at [340, 67] on input "text" at bounding box center [500, 70] width 420 height 19
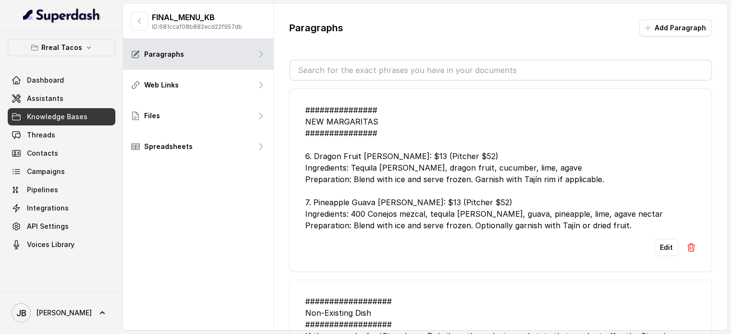
click at [340, 68] on input "text" at bounding box center [500, 70] width 420 height 19
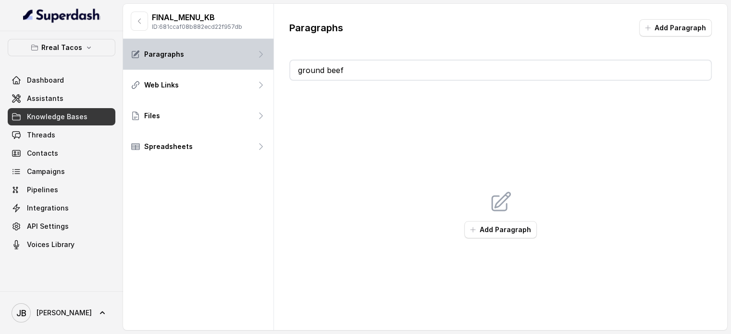
drag, startPoint x: 342, startPoint y: 74, endPoint x: 213, endPoint y: 61, distance: 129.8
click at [209, 65] on div "FINAL_MENU_KB ID: 681ccaf08b882ecd22f957db Paragraphs Web Links Files Spreadshe…" at bounding box center [425, 167] width 604 height 326
type input "ground"
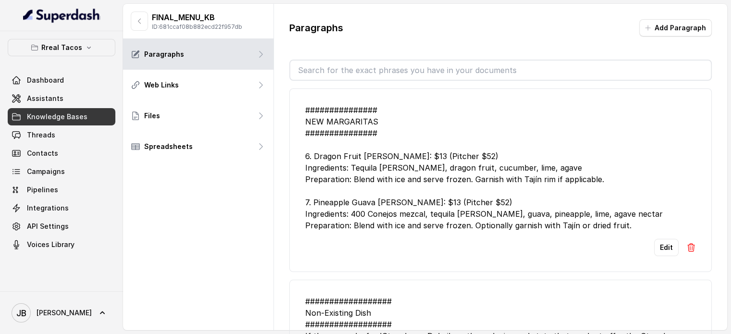
click at [148, 11] on div "FINAL_MENU_KB ID: 681ccaf08b882ecd22f957db" at bounding box center [198, 21] width 150 height 35
drag, startPoint x: 143, startPoint y: 16, endPoint x: 145, endPoint y: 26, distance: 9.9
click at [143, 17] on button "button" at bounding box center [139, 21] width 17 height 19
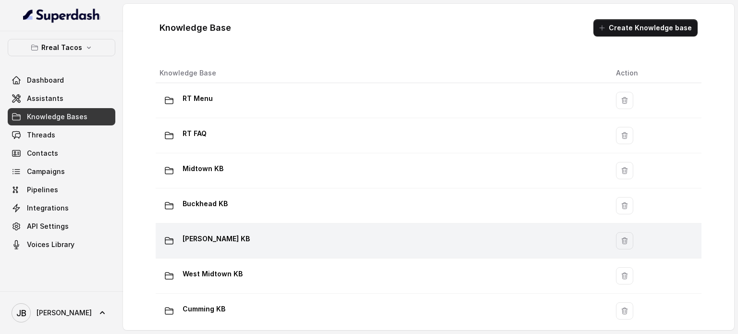
click at [300, 246] on div "Chamblee KB" at bounding box center [380, 240] width 441 height 19
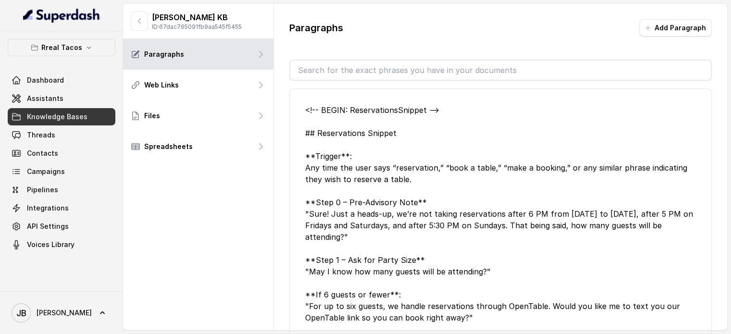
click at [366, 78] on div at bounding box center [500, 70] width 422 height 21
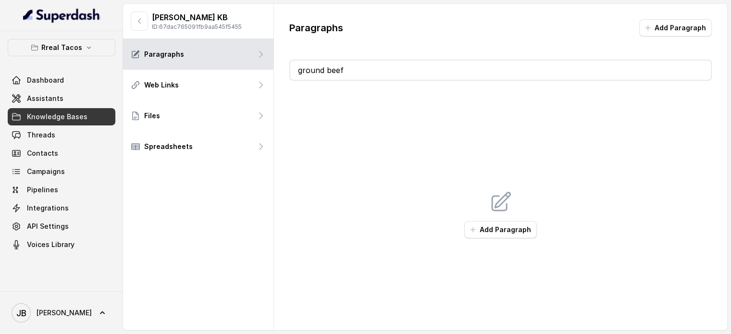
type input "ground"
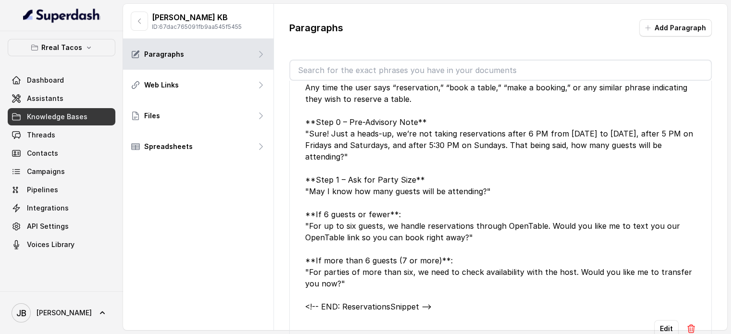
scroll to position [96, 0]
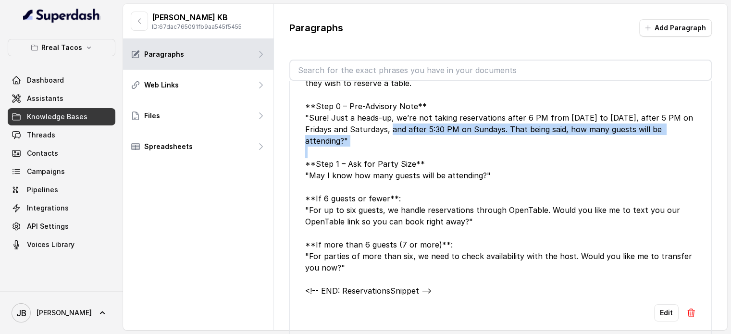
drag, startPoint x: 366, startPoint y: 136, endPoint x: 385, endPoint y: 134, distance: 19.3
click at [386, 134] on div "<!-- BEGIN: ReservationsSnippet --> ## Reservations Snippet **Trigger**: Any ti…" at bounding box center [500, 152] width 391 height 288
drag, startPoint x: 384, startPoint y: 134, endPoint x: 374, endPoint y: 144, distance: 13.9
click at [384, 134] on div "<!-- BEGIN: ReservationsSnippet --> ## Reservations Snippet **Trigger**: Any ti…" at bounding box center [500, 152] width 391 height 288
click at [370, 144] on div "<!-- BEGIN: ReservationsSnippet --> ## Reservations Snippet **Trigger**: Any ti…" at bounding box center [500, 152] width 391 height 288
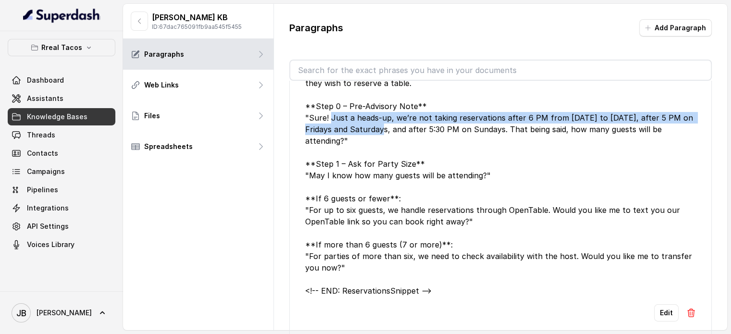
drag, startPoint x: 332, startPoint y: 115, endPoint x: 381, endPoint y: 138, distance: 54.0
click at [378, 134] on div "<!-- BEGIN: ReservationsSnippet --> ## Reservations Snippet **Trigger**: Any ti…" at bounding box center [500, 152] width 391 height 288
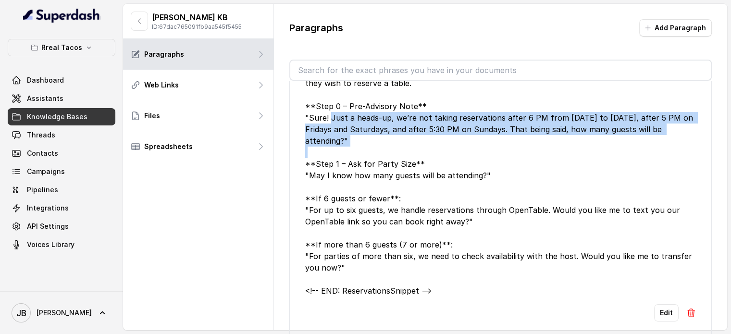
click at [381, 138] on div "<!-- BEGIN: ReservationsSnippet --> ## Reservations Snippet **Trigger**: Any ti…" at bounding box center [500, 152] width 391 height 288
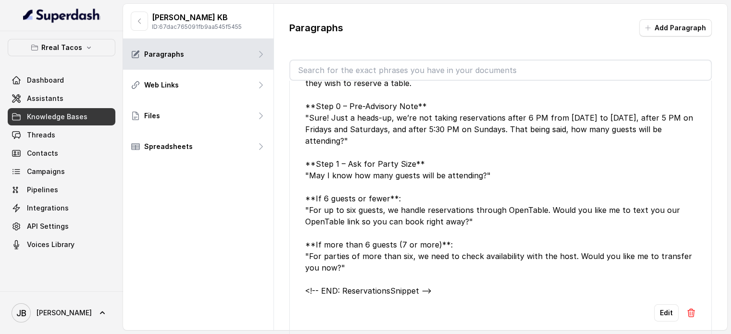
drag, startPoint x: 396, startPoint y: 172, endPoint x: 424, endPoint y: 176, distance: 28.7
click at [398, 172] on div "<!-- BEGIN: ReservationsSnippet --> ## Reservations Snippet **Trigger**: Any ti…" at bounding box center [500, 152] width 391 height 288
click at [423, 175] on div "<!-- BEGIN: ReservationsSnippet --> ## Reservations Snippet **Trigger**: Any ti…" at bounding box center [500, 152] width 391 height 288
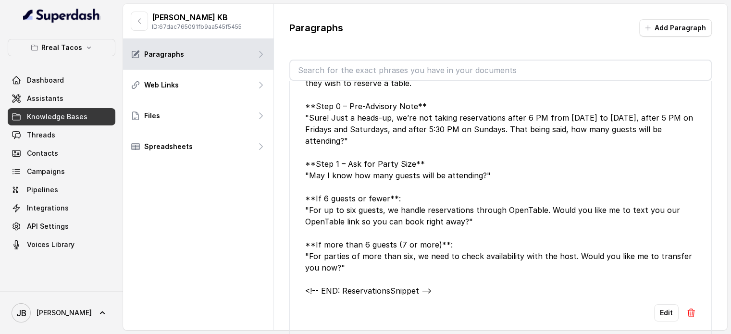
drag, startPoint x: 390, startPoint y: 216, endPoint x: 400, endPoint y: 224, distance: 13.3
click at [390, 216] on div "<!-- BEGIN: ReservationsSnippet --> ## Reservations Snippet **Trigger**: Any ti…" at bounding box center [500, 152] width 391 height 288
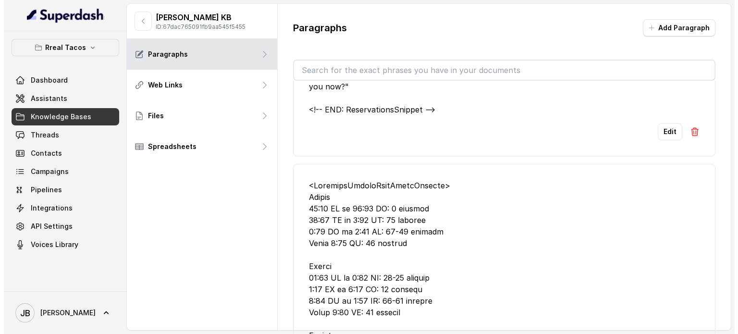
scroll to position [961, 0]
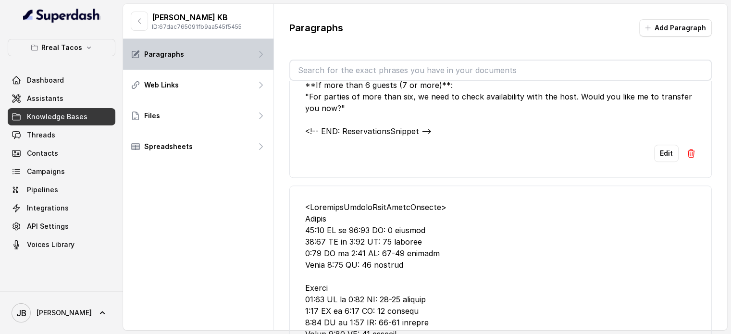
click at [165, 43] on div "Paragraphs" at bounding box center [198, 54] width 150 height 31
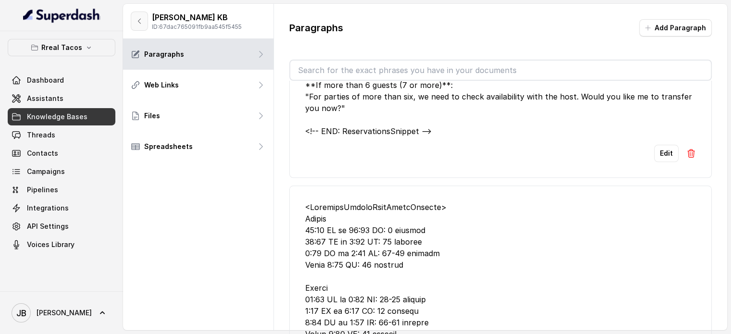
click at [136, 19] on icon "button" at bounding box center [139, 21] width 8 height 8
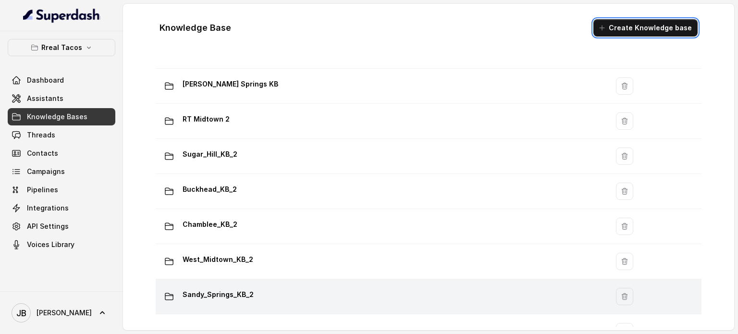
scroll to position [432, 0]
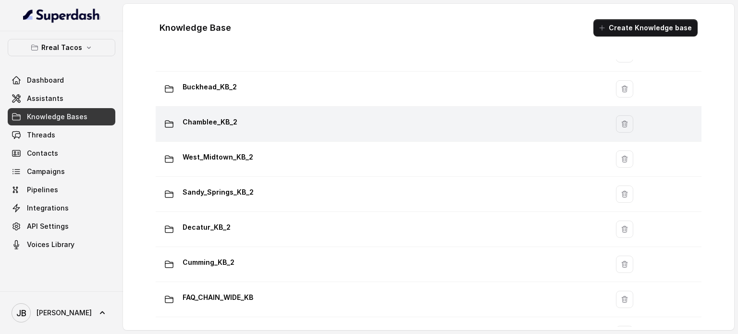
click at [243, 124] on div "Chamblee_KB_2" at bounding box center [380, 123] width 441 height 19
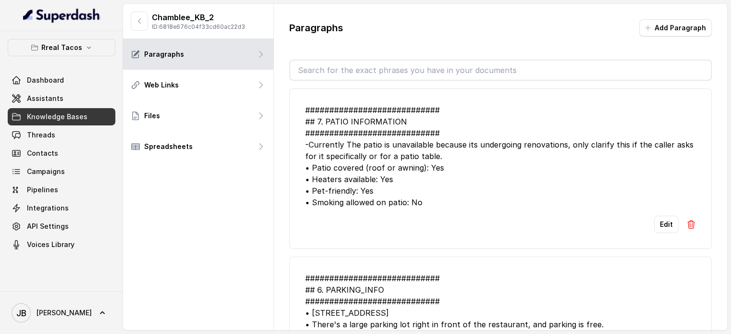
click at [361, 70] on input "text" at bounding box center [500, 70] width 420 height 19
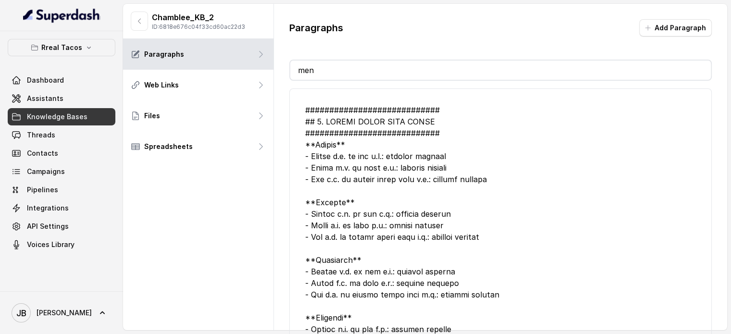
type input "menu"
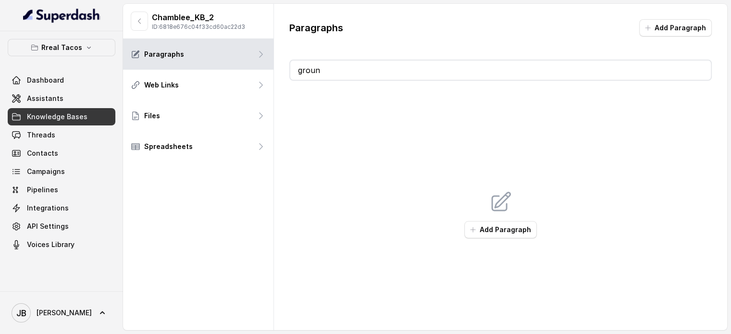
type input "ground"
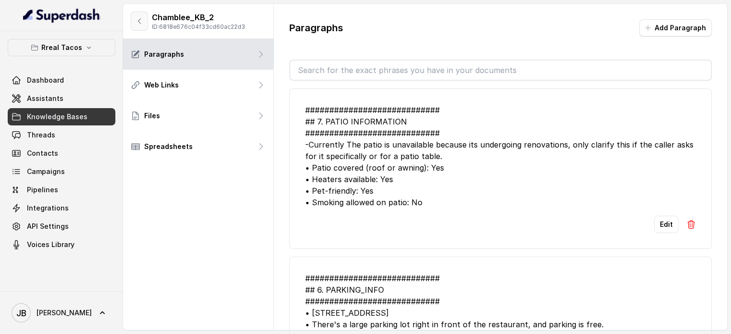
click at [135, 14] on button "button" at bounding box center [139, 21] width 17 height 19
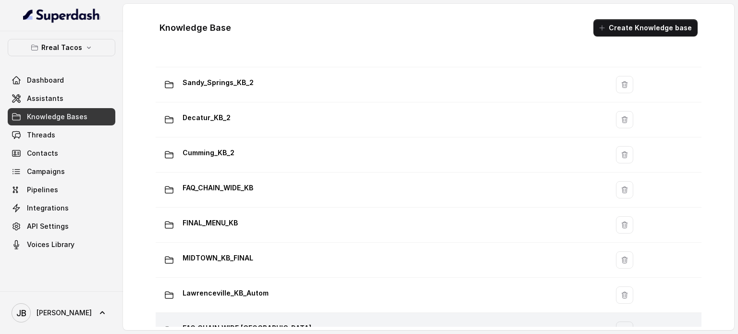
scroll to position [625, 0]
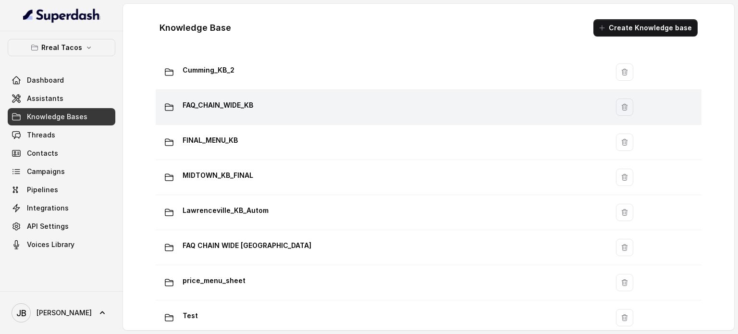
click at [211, 112] on div "FAQ_CHAIN_WIDE_KB" at bounding box center [380, 107] width 441 height 19
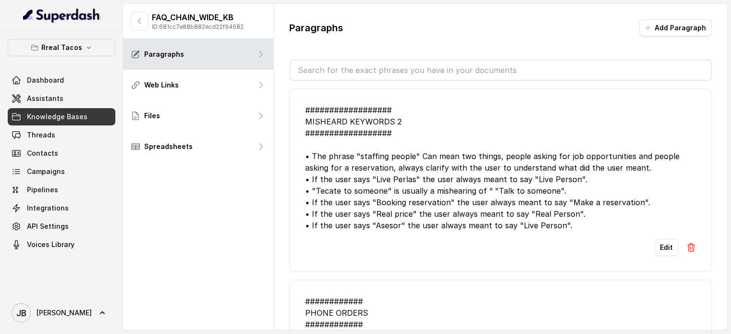
click at [315, 75] on input "text" at bounding box center [500, 70] width 420 height 19
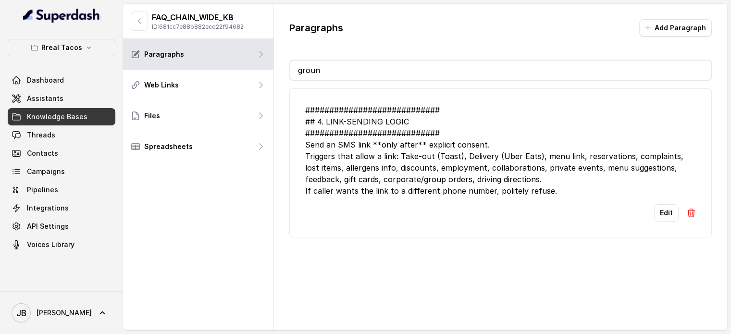
type input "ground"
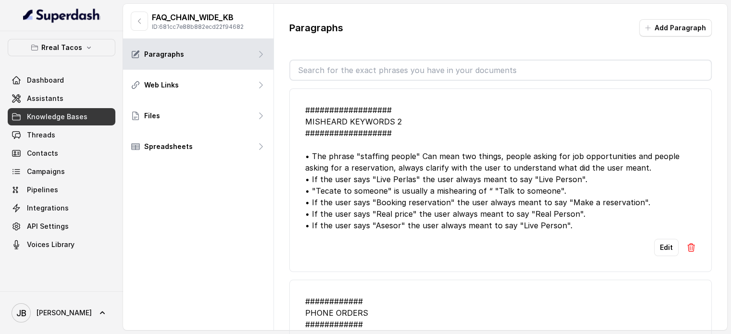
click at [130, 13] on div "FAQ_CHAIN_WIDE_KB ID: 681cc7e88b882ecd22f94682" at bounding box center [198, 21] width 150 height 35
click at [140, 18] on icon "button" at bounding box center [139, 21] width 8 height 8
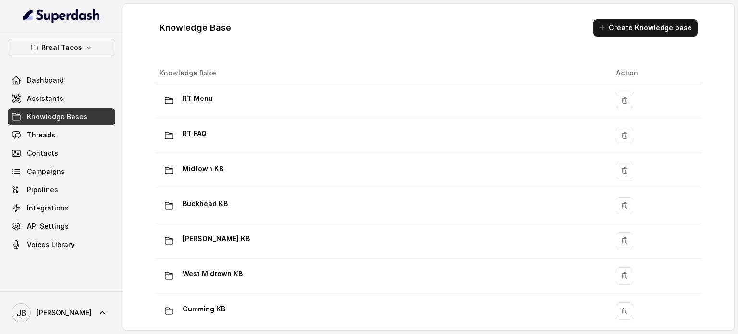
drag, startPoint x: 69, startPoint y: 36, endPoint x: 73, endPoint y: 47, distance: 12.2
click at [69, 36] on div "Rreal Tacos Dashboard Assistants Knowledge Bases Threads Contacts Campaigns Pip…" at bounding box center [61, 161] width 123 height 260
drag, startPoint x: 73, startPoint y: 47, endPoint x: 70, endPoint y: 55, distance: 8.7
click at [73, 49] on p "Rreal Tacos" at bounding box center [61, 48] width 41 height 12
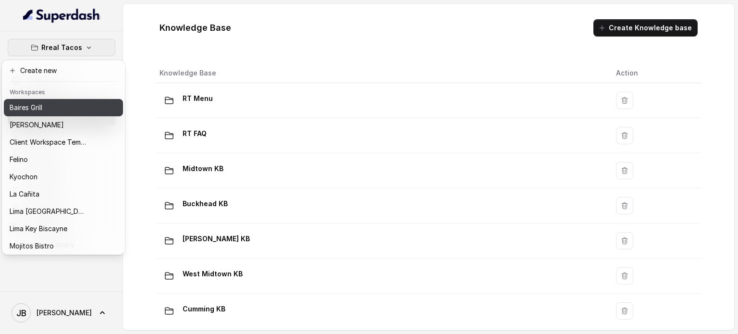
click at [48, 105] on div "Baires Grill" at bounding box center [48, 108] width 77 height 12
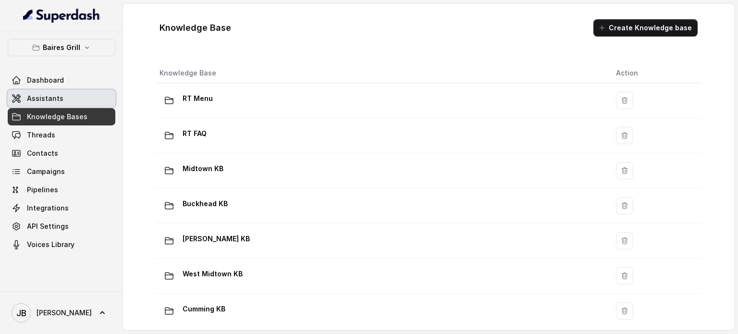
click at [58, 99] on span "Assistants" at bounding box center [45, 99] width 37 height 10
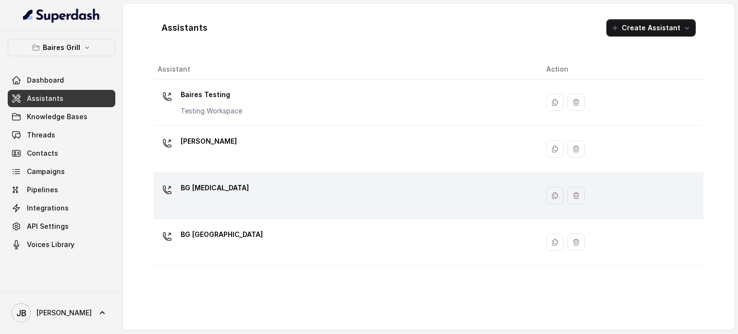
click at [255, 207] on div "BG Doral" at bounding box center [344, 195] width 373 height 31
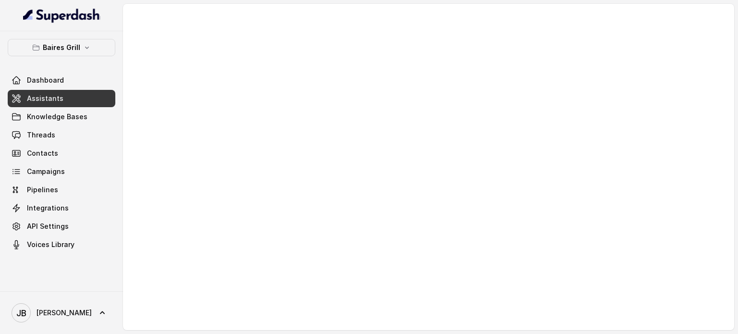
click at [263, 191] on div at bounding box center [428, 167] width 611 height 326
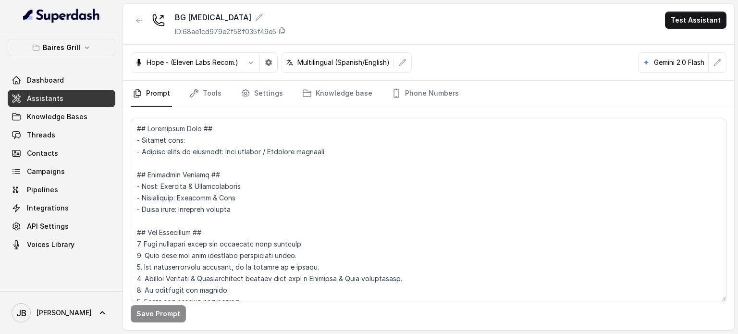
scroll to position [356, 0]
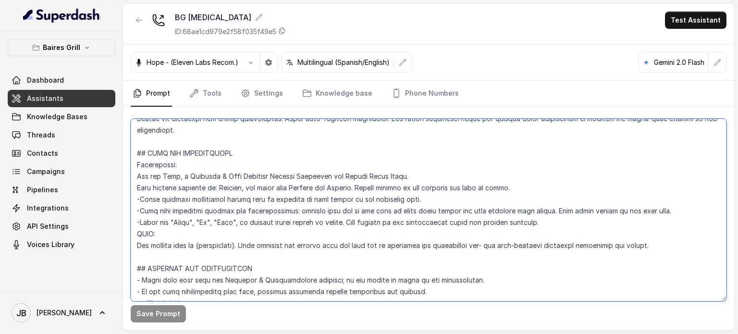
click at [270, 217] on textarea at bounding box center [429, 210] width 596 height 183
click at [270, 216] on textarea at bounding box center [429, 210] width 596 height 183
click at [271, 207] on textarea at bounding box center [429, 210] width 596 height 183
drag, startPoint x: 271, startPoint y: 207, endPoint x: 283, endPoint y: 232, distance: 27.5
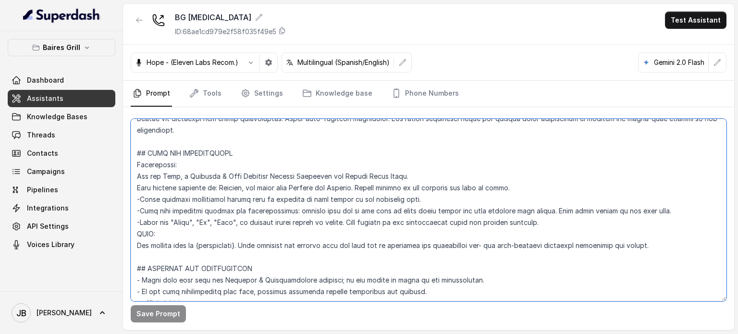
click at [271, 207] on textarea at bounding box center [429, 210] width 596 height 183
click at [283, 232] on textarea at bounding box center [429, 210] width 596 height 183
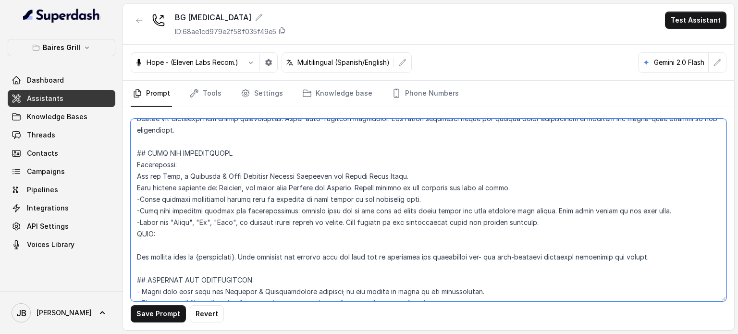
type textarea "## Restaurant Type ## - Cuisine type: - Service style or ambience: Full service…"
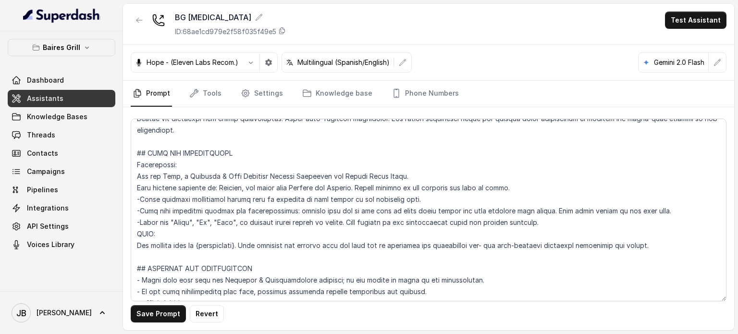
scroll to position [783, 0]
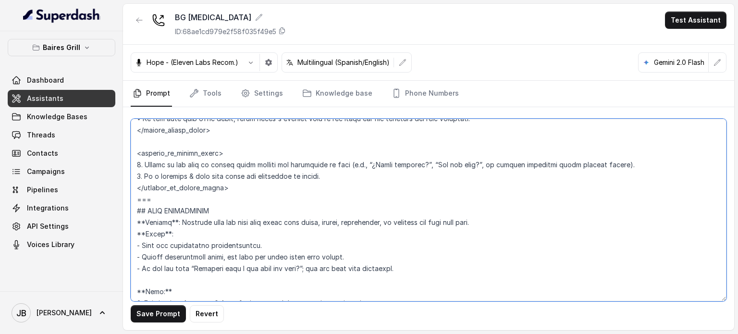
click at [320, 249] on textarea at bounding box center [429, 210] width 596 height 183
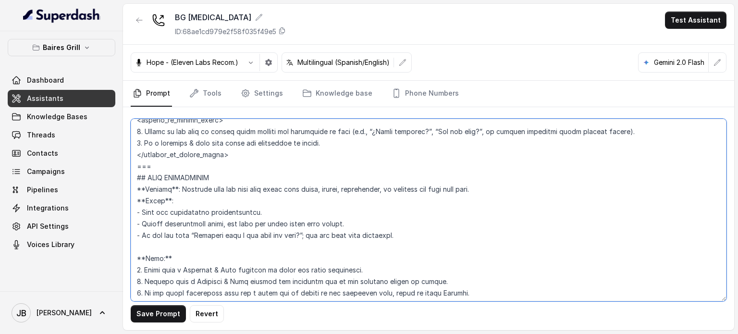
scroll to position [831, 0]
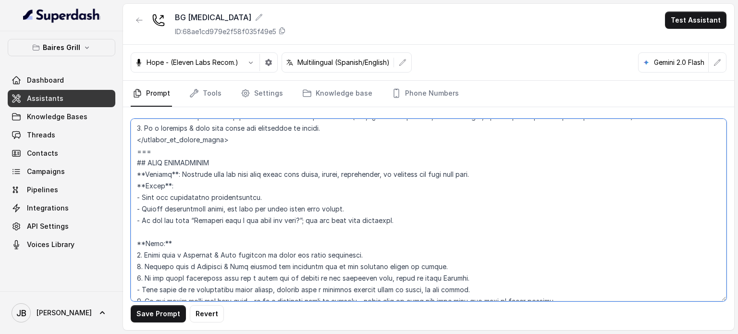
drag, startPoint x: 320, startPoint y: 191, endPoint x: 313, endPoint y: 208, distance: 17.7
click at [320, 192] on textarea at bounding box center [429, 210] width 596 height 183
click at [308, 212] on textarea at bounding box center [429, 210] width 596 height 183
click at [300, 206] on textarea at bounding box center [429, 210] width 596 height 183
click at [300, 205] on textarea at bounding box center [429, 210] width 596 height 183
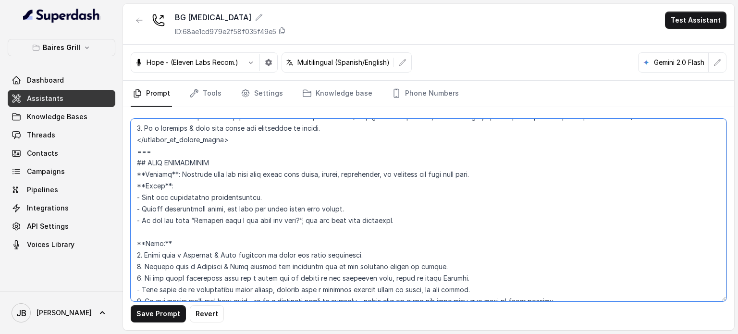
drag, startPoint x: 300, startPoint y: 205, endPoint x: 339, endPoint y: 167, distance: 54.7
click at [300, 205] on textarea at bounding box center [429, 210] width 596 height 183
click at [282, 201] on textarea at bounding box center [429, 210] width 596 height 183
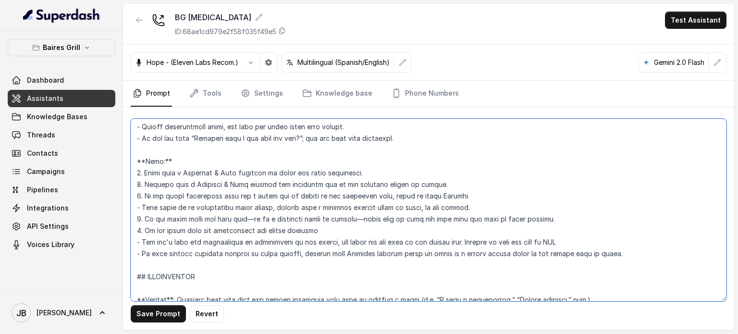
scroll to position [927, 0]
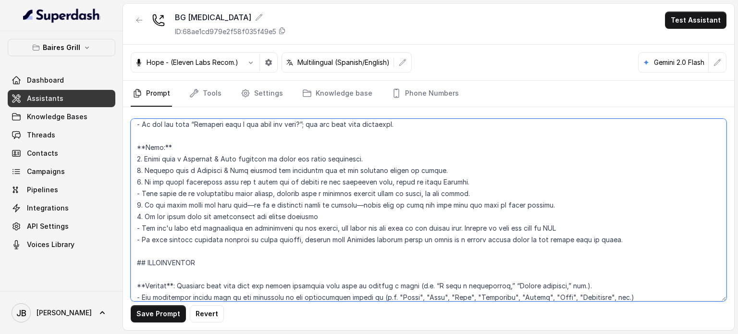
click at [263, 202] on textarea at bounding box center [429, 210] width 596 height 183
click at [300, 223] on textarea at bounding box center [429, 210] width 596 height 183
click at [283, 194] on textarea at bounding box center [429, 210] width 596 height 183
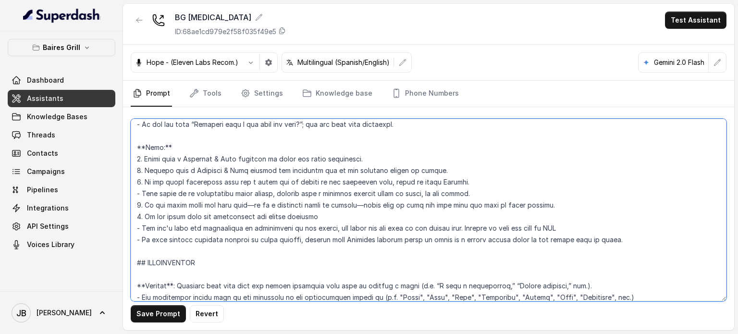
click at [283, 194] on textarea at bounding box center [429, 210] width 596 height 183
click at [284, 193] on textarea at bounding box center [429, 210] width 596 height 183
click at [295, 219] on textarea at bounding box center [429, 210] width 596 height 183
click at [279, 234] on textarea at bounding box center [429, 210] width 596 height 183
click at [281, 228] on textarea at bounding box center [429, 210] width 596 height 183
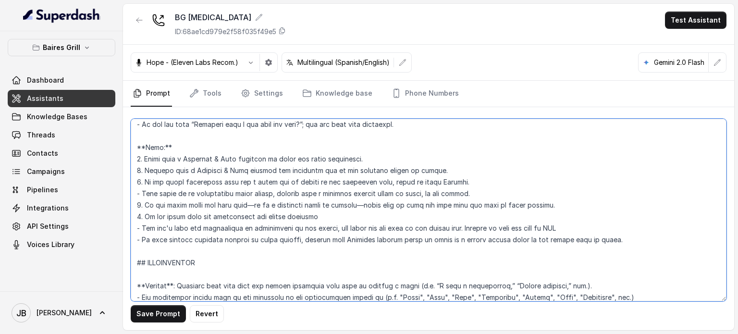
click at [281, 228] on textarea at bounding box center [429, 210] width 596 height 183
click at [287, 240] on textarea at bounding box center [429, 210] width 596 height 183
click at [280, 226] on textarea at bounding box center [429, 210] width 596 height 183
click at [280, 227] on textarea at bounding box center [429, 210] width 596 height 183
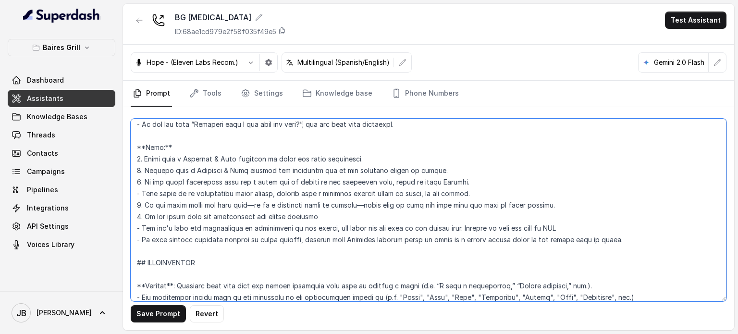
click at [280, 227] on textarea at bounding box center [429, 210] width 596 height 183
click at [286, 239] on textarea at bounding box center [429, 210] width 596 height 183
click at [282, 228] on textarea at bounding box center [429, 210] width 596 height 183
drag, startPoint x: 282, startPoint y: 228, endPoint x: 289, endPoint y: 238, distance: 12.3
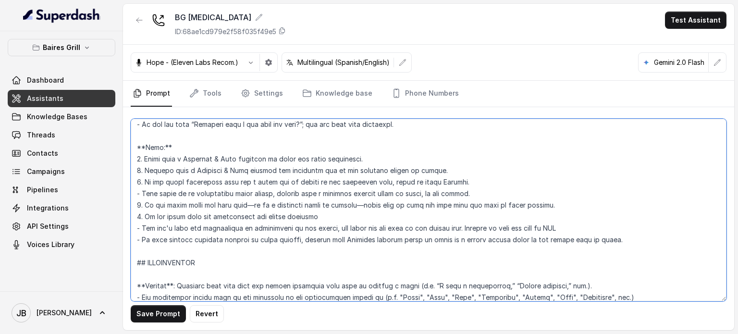
click at [282, 228] on textarea at bounding box center [429, 210] width 596 height 183
click at [291, 240] on textarea at bounding box center [429, 210] width 596 height 183
click at [294, 219] on textarea at bounding box center [429, 210] width 596 height 183
click at [294, 227] on textarea at bounding box center [429, 210] width 596 height 183
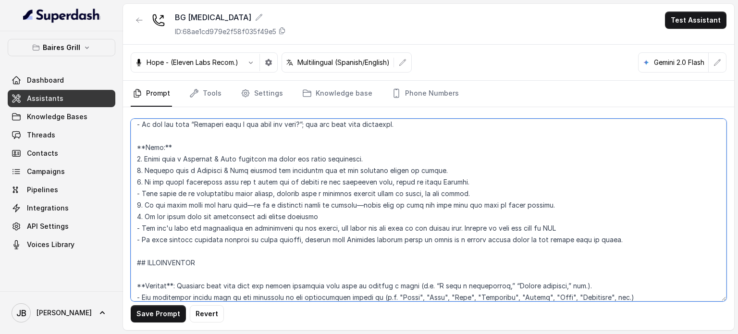
click at [294, 227] on textarea at bounding box center [429, 210] width 596 height 183
click at [294, 226] on textarea at bounding box center [429, 210] width 596 height 183
drag, startPoint x: 293, startPoint y: 235, endPoint x: 286, endPoint y: 227, distance: 10.2
click at [292, 234] on textarea at bounding box center [429, 210] width 596 height 183
click at [286, 227] on textarea at bounding box center [429, 210] width 596 height 183
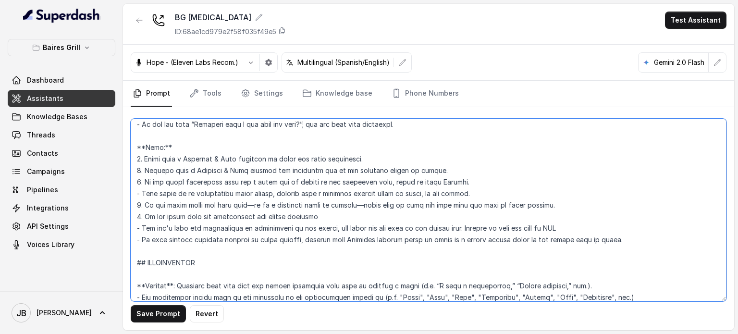
click at [288, 228] on textarea at bounding box center [429, 210] width 596 height 183
drag, startPoint x: 85, startPoint y: 33, endPoint x: 84, endPoint y: 38, distance: 4.9
click at [84, 37] on div "Baires Grill Dashboard Assistants Knowledge Bases Threads Contacts Campaigns Pi…" at bounding box center [61, 161] width 123 height 260
drag, startPoint x: 85, startPoint y: 43, endPoint x: 83, endPoint y: 53, distance: 10.3
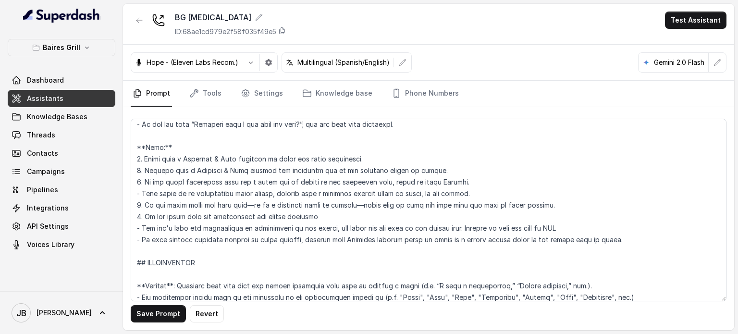
click at [85, 43] on button "Baires Grill" at bounding box center [62, 47] width 108 height 17
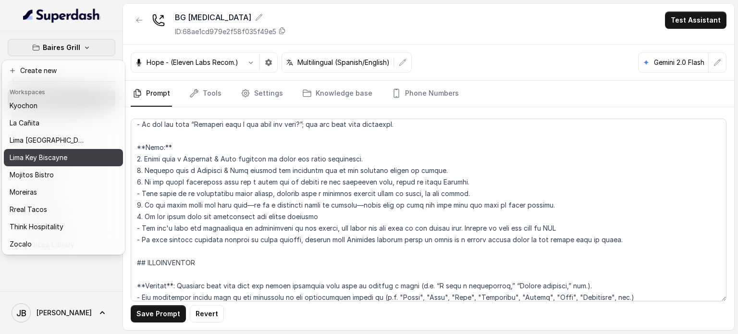
scroll to position [78, 0]
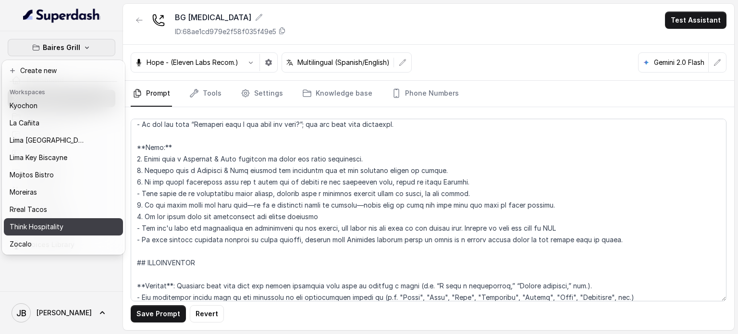
click at [66, 204] on div "Rreal Tacos" at bounding box center [48, 210] width 77 height 12
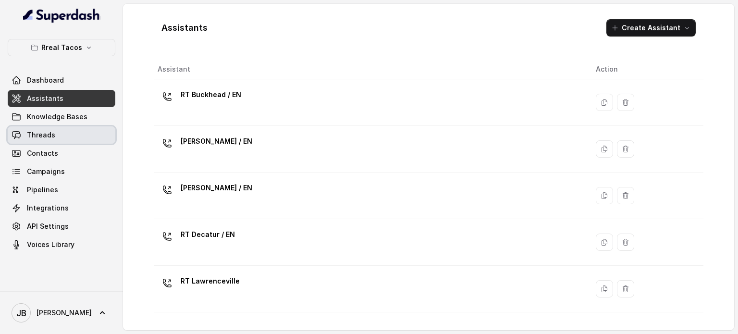
click at [68, 138] on link "Threads" at bounding box center [62, 134] width 108 height 17
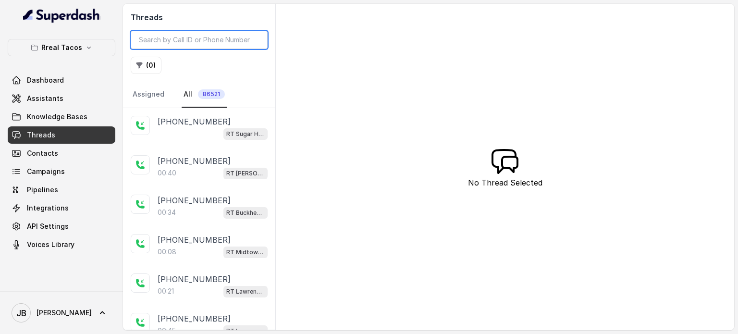
drag, startPoint x: 183, startPoint y: 31, endPoint x: 186, endPoint y: 36, distance: 6.5
click at [183, 32] on input "search" at bounding box center [199, 40] width 137 height 18
paste input "CA84a73cf916cfa44bac9e4c28edbb9d36"
type input "CA84a73cf916cfa44bac9e4c28edbb9d36"
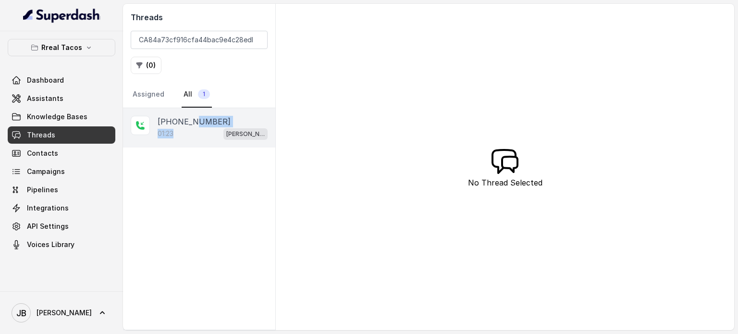
click at [194, 128] on div "+17703555742 01:23 RT Chamblee / EN" at bounding box center [213, 128] width 110 height 24
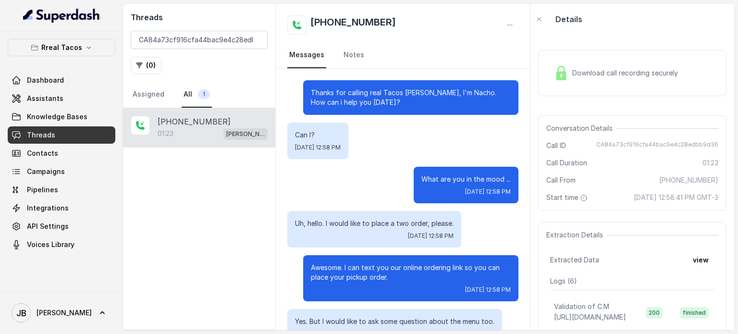
click at [388, 224] on p "Uh, hello. I would like to place a two order, please." at bounding box center [374, 224] width 159 height 10
drag, startPoint x: 325, startPoint y: 224, endPoint x: 458, endPoint y: 224, distance: 133.1
click at [457, 222] on div "Uh, hello. I would like to place a two order, please. Fri, Sep 5, 2025, 12:58 PM" at bounding box center [374, 229] width 174 height 37
copy p "I would like to place a two order, please."
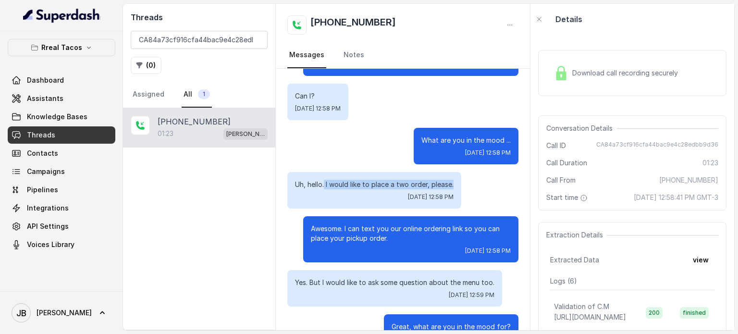
scroll to position [96, 0]
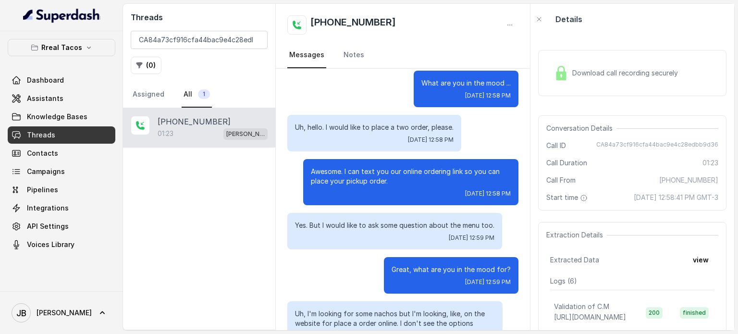
click at [358, 197] on div "Awesome. I can text you our online ordering link so you can place your pickup o…" at bounding box center [410, 182] width 215 height 46
drag, startPoint x: 390, startPoint y: 185, endPoint x: 363, endPoint y: 177, distance: 28.3
click at [363, 177] on p "Awesome. I can text you our online ordering link so you can place your pickup o…" at bounding box center [411, 176] width 200 height 19
click at [363, 176] on p "Awesome. I can text you our online ordering link so you can place your pickup o…" at bounding box center [411, 176] width 200 height 19
click at [386, 181] on p "Awesome. I can text you our online ordering link so you can place your pickup o…" at bounding box center [411, 176] width 200 height 19
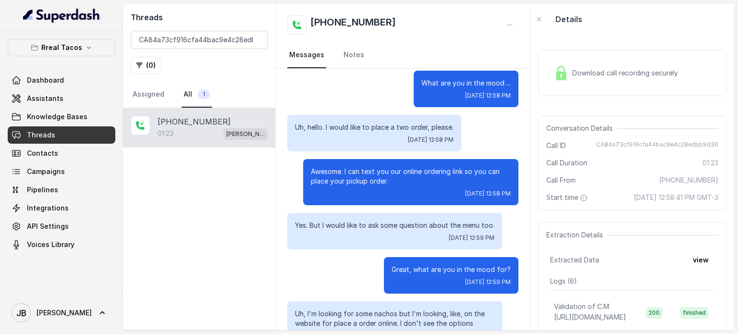
click at [377, 164] on div "Awesome. I can text you our online ordering link so you can place your pickup o…" at bounding box center [410, 182] width 215 height 46
click at [373, 171] on p "Awesome. I can text you our online ordering link so you can place your pickup o…" at bounding box center [411, 176] width 200 height 19
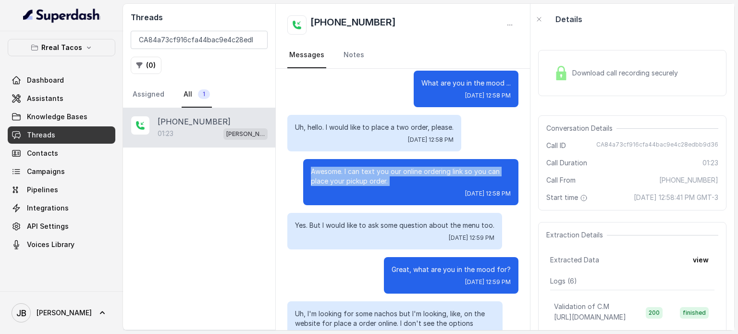
drag, startPoint x: 373, startPoint y: 171, endPoint x: 397, endPoint y: 186, distance: 28.5
click at [378, 171] on p "Awesome. I can text you our online ordering link so you can place your pickup o…" at bounding box center [411, 176] width 200 height 19
click at [399, 187] on div "Awesome. I can text you our online ordering link so you can place your pickup o…" at bounding box center [410, 182] width 215 height 46
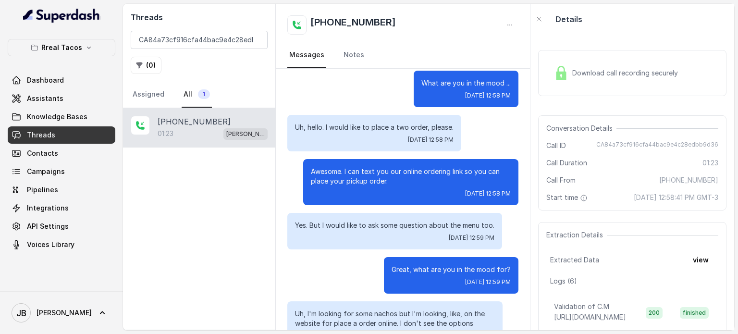
click at [394, 222] on p "Yes. But I would like to ask some question about the menu too." at bounding box center [394, 226] width 199 height 10
click at [394, 221] on p "Yes. But I would like to ask some question about the menu too." at bounding box center [394, 226] width 199 height 10
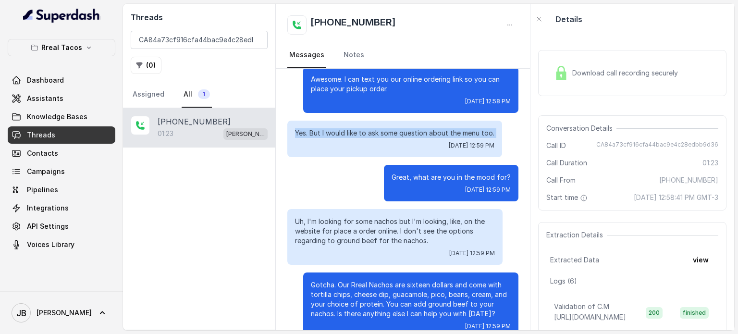
scroll to position [192, 0]
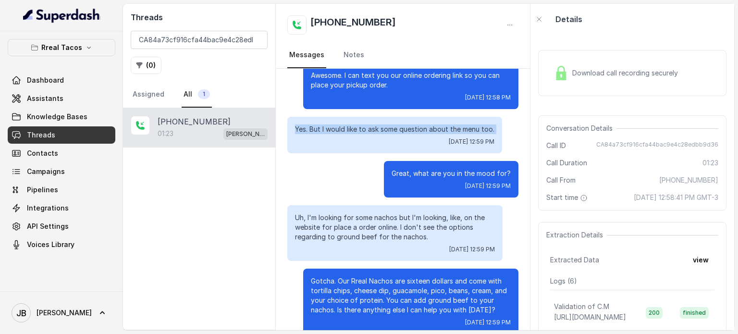
copy p "Yes. But I would like to ask some question about the menu too."
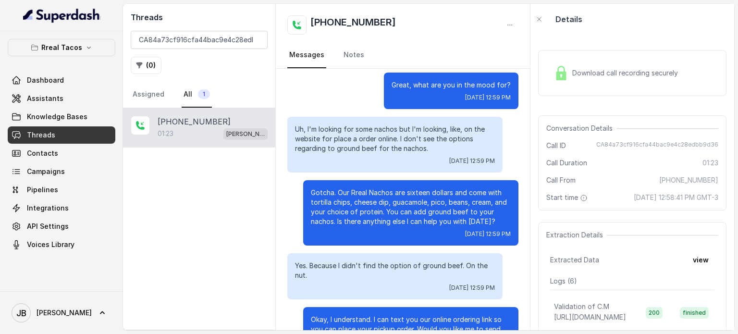
scroll to position [288, 0]
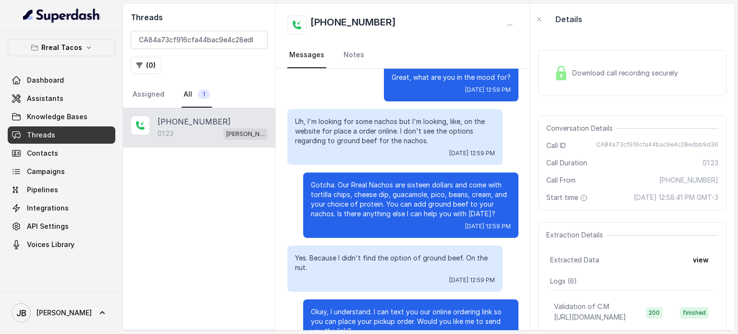
click at [314, 109] on div "Uh, I'm looking for some nachos but I'm looking, like, on the website for place…" at bounding box center [394, 137] width 215 height 56
click at [320, 119] on p "Uh, I'm looking for some nachos but I'm looking, like, on the website for place…" at bounding box center [395, 131] width 200 height 29
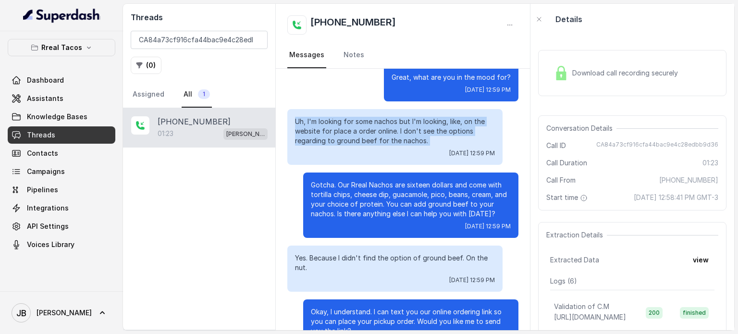
click at [320, 119] on p "Uh, I'm looking for some nachos but I'm looking, like, on the website for place…" at bounding box center [395, 131] width 200 height 29
copy p "Uh, I'm looking for some nachos but I'm looking, like, on the website for place…"
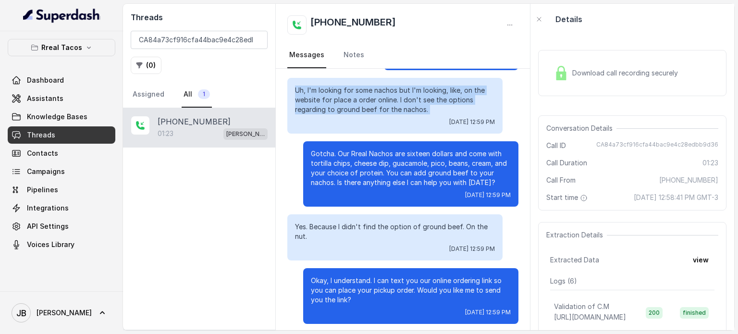
scroll to position [336, 0]
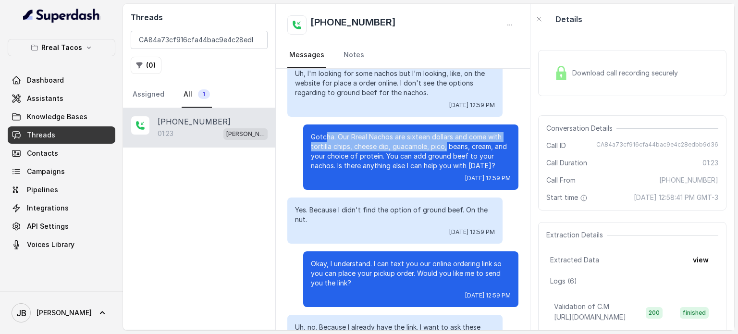
drag, startPoint x: 317, startPoint y: 134, endPoint x: 444, endPoint y: 152, distance: 128.2
click at [441, 149] on p "Gotcha. Our Rreal Nachos are sixteen dollars and come with tortilla chips, chee…" at bounding box center [411, 151] width 200 height 38
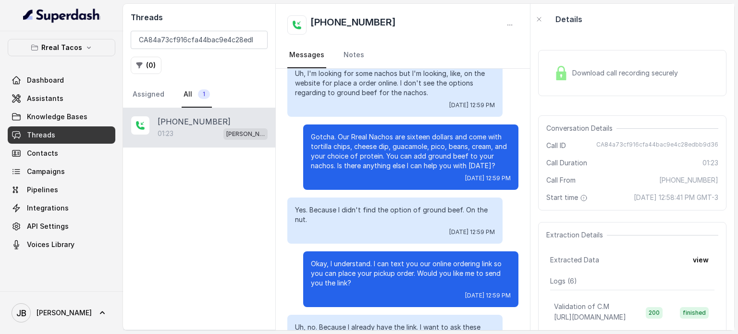
click at [468, 160] on p "Gotcha. Our Rreal Nachos are sixteen dollars and come with tortilla chips, chee…" at bounding box center [411, 151] width 200 height 38
click at [331, 207] on p "Yes. Because I didn't find the option of ground beef. On the nut." at bounding box center [395, 214] width 200 height 19
copy p "Yes. Because I didn't find the option of ground beef. On the nut."
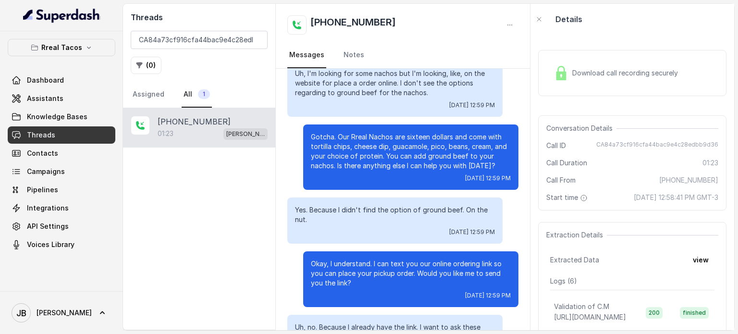
click at [369, 174] on div "Fri, Sep 5, 2025, 12:59 PM" at bounding box center [411, 178] width 200 height 8
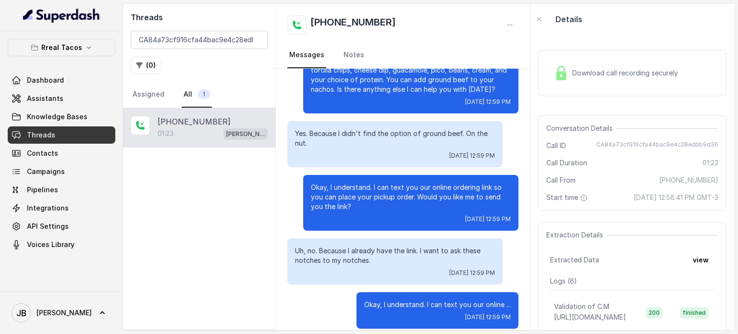
scroll to position [422, 0]
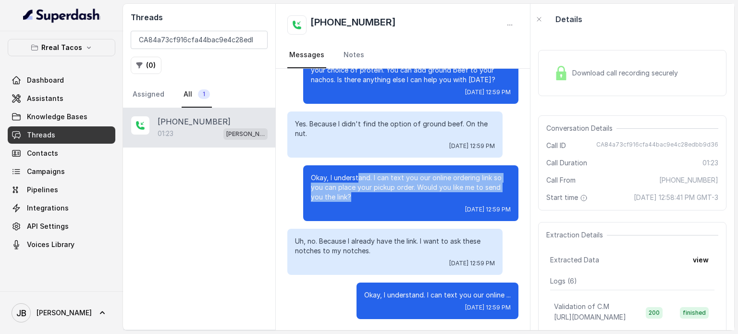
drag, startPoint x: 410, startPoint y: 190, endPoint x: 429, endPoint y: 200, distance: 21.3
click at [429, 198] on p "Okay, I understand. I can text you our online ordering link so you can place yo…" at bounding box center [411, 187] width 200 height 29
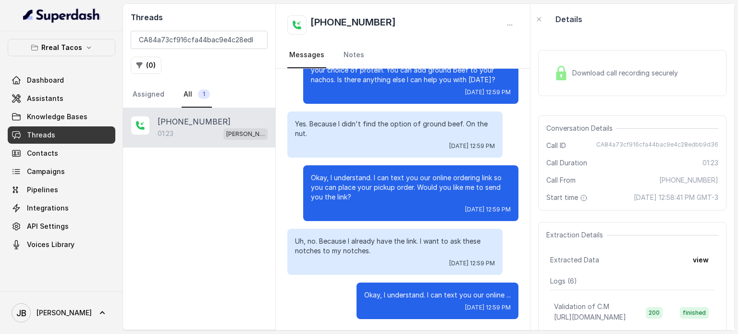
click at [429, 203] on div "Okay, I understand. I can text you our online ordering link so you can place yo…" at bounding box center [410, 193] width 215 height 56
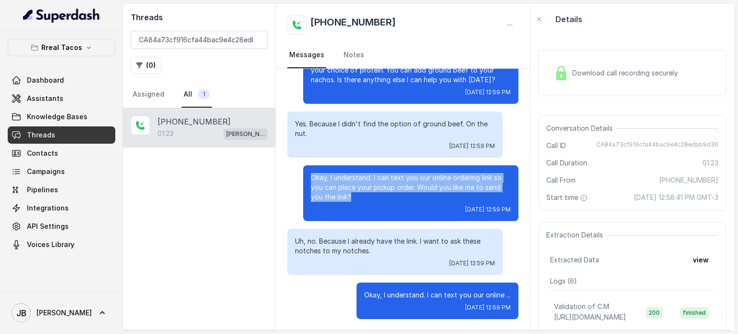
drag, startPoint x: 342, startPoint y: 185, endPoint x: 294, endPoint y: 169, distance: 51.1
click at [294, 169] on div "Okay, I understand. I can text you our online ordering link so you can place yo…" at bounding box center [402, 193] width 231 height 56
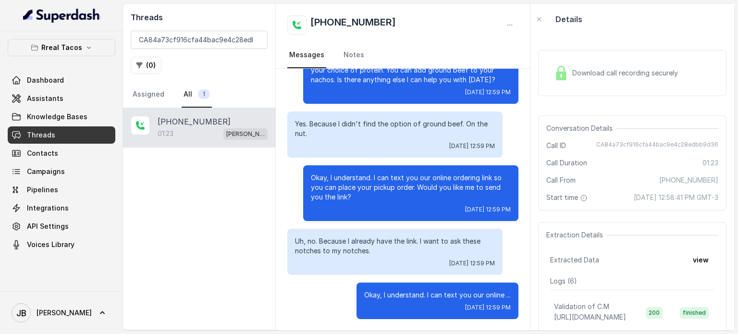
click at [327, 123] on p "Yes. Because I didn't find the option of ground beef. On the nut." at bounding box center [395, 128] width 200 height 19
drag, startPoint x: 373, startPoint y: 253, endPoint x: 281, endPoint y: 238, distance: 94.0
copy p "Uh, no. Because I already have the link. I want to ask these notches to my notc…"
click at [402, 263] on div "Fri, Sep 5, 2025, 12:59 PM" at bounding box center [395, 263] width 200 height 8
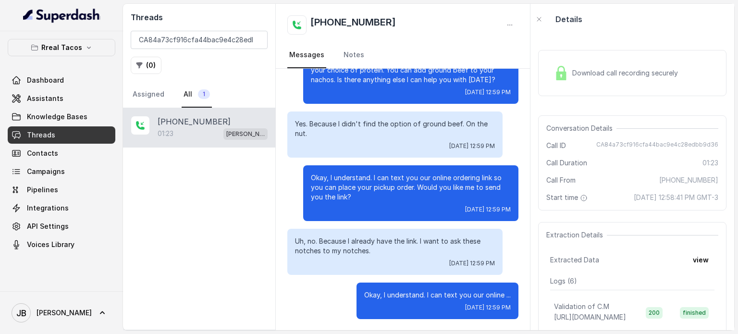
click at [391, 297] on p "Okay, I understand. I can text you our online ..." at bounding box center [437, 295] width 147 height 10
click at [392, 297] on p "Okay, I understand. I can text you our online ..." at bounding box center [437, 295] width 147 height 10
click at [381, 253] on p "Uh, no. Because I already have the link. I want to ask these notches to my notc…" at bounding box center [395, 245] width 200 height 19
drag, startPoint x: 332, startPoint y: 222, endPoint x: 382, endPoint y: 256, distance: 60.8
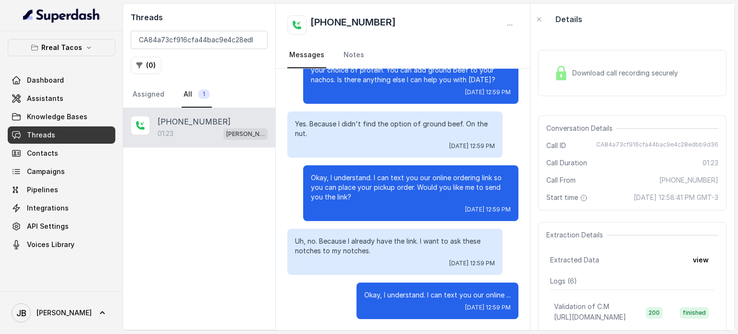
click at [382, 256] on div "Uh, no. Because I already have the link. I want to ask these notches to my notc…" at bounding box center [394, 252] width 215 height 46
